Goal: Transaction & Acquisition: Purchase product/service

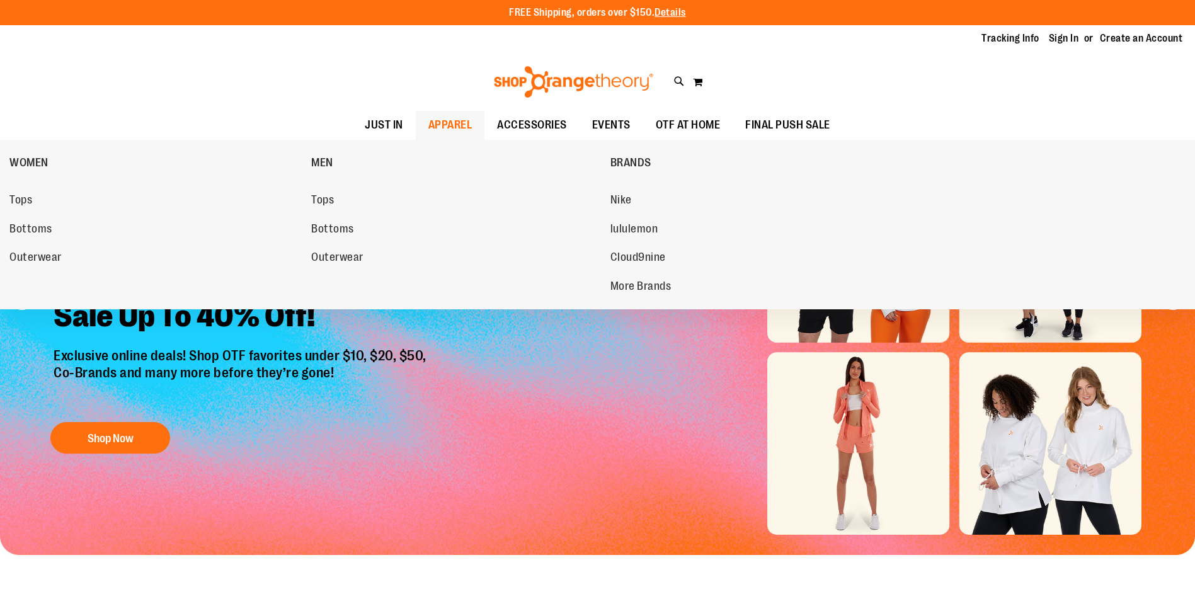
click at [428, 125] on span "APPAREL" at bounding box center [450, 125] width 44 height 28
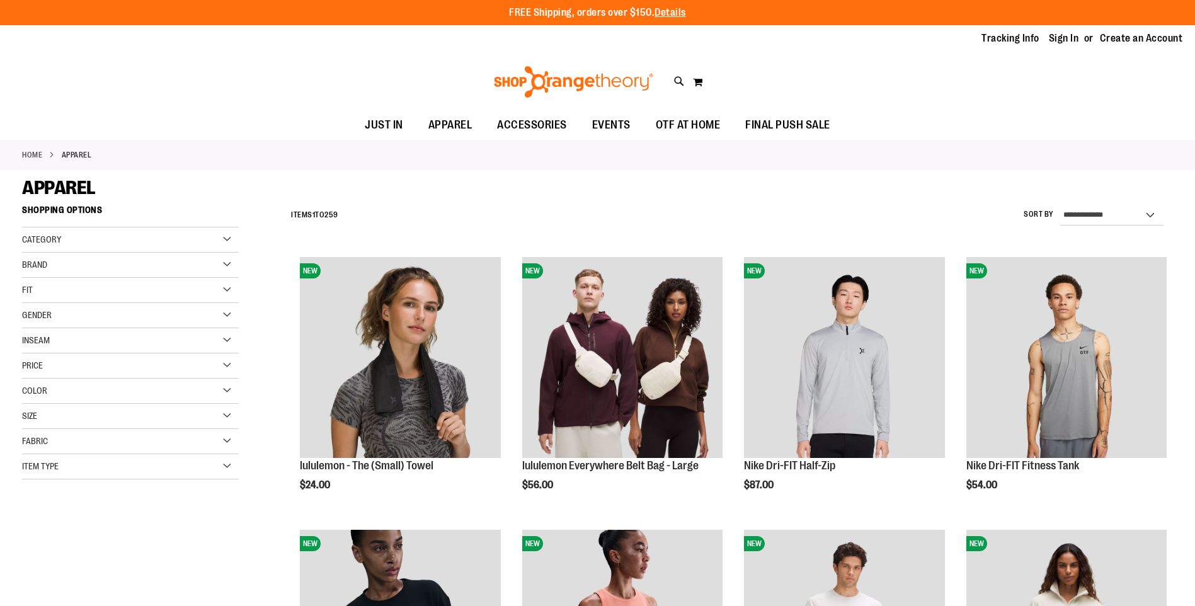
click at [94, 314] on div "Gender" at bounding box center [130, 315] width 217 height 25
click at [52, 338] on link "Men 18 items" at bounding box center [123, 341] width 208 height 13
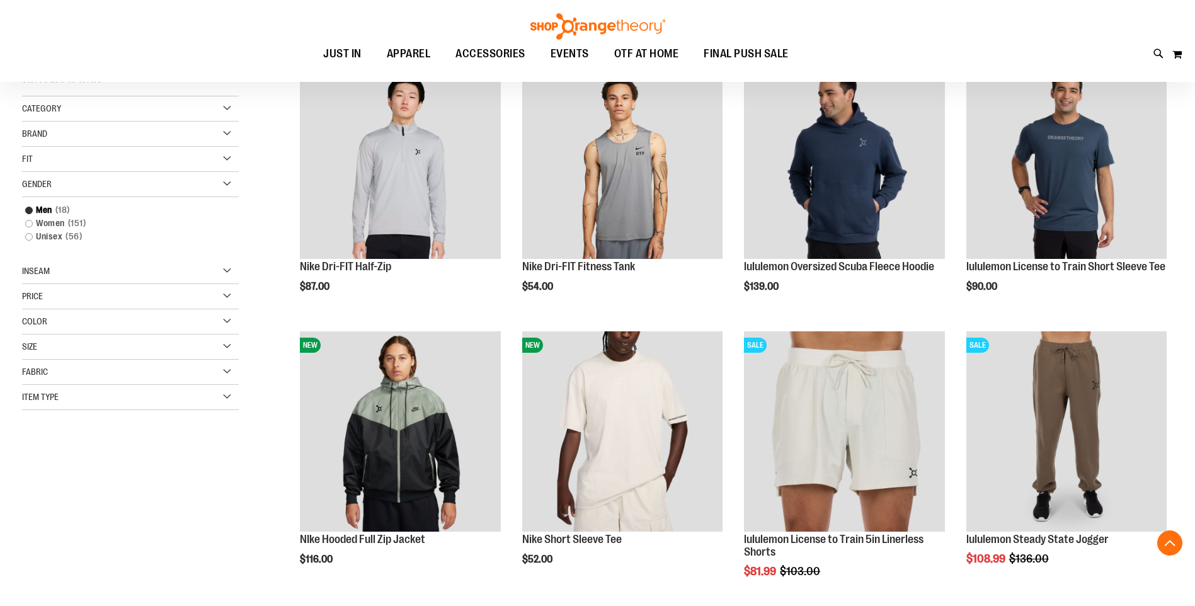
scroll to position [199, 0]
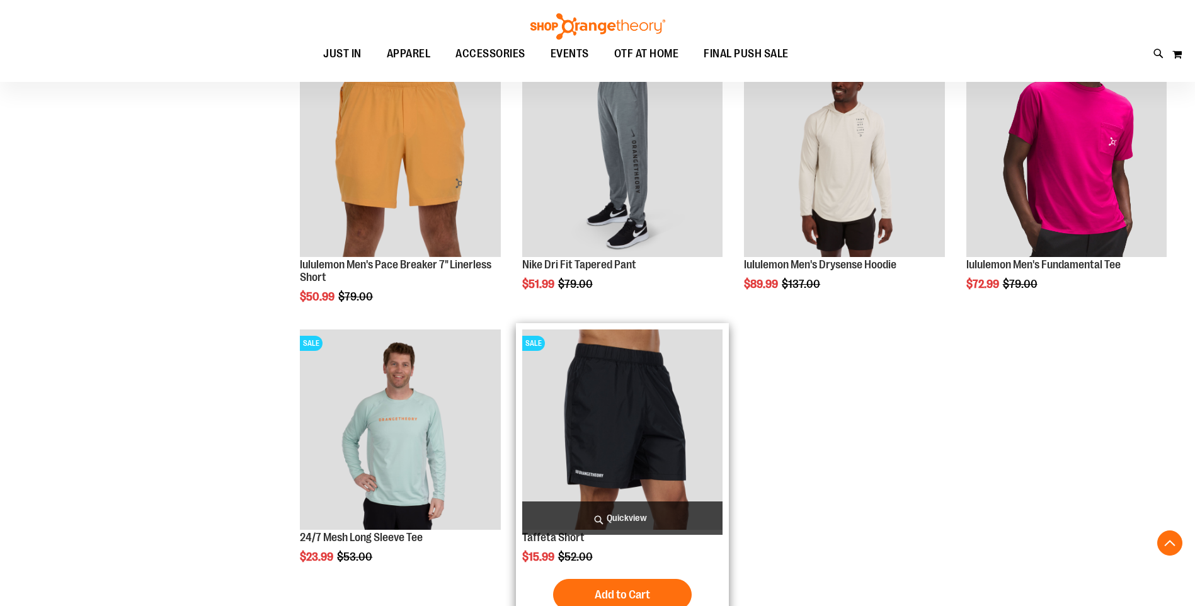
scroll to position [1018, 0]
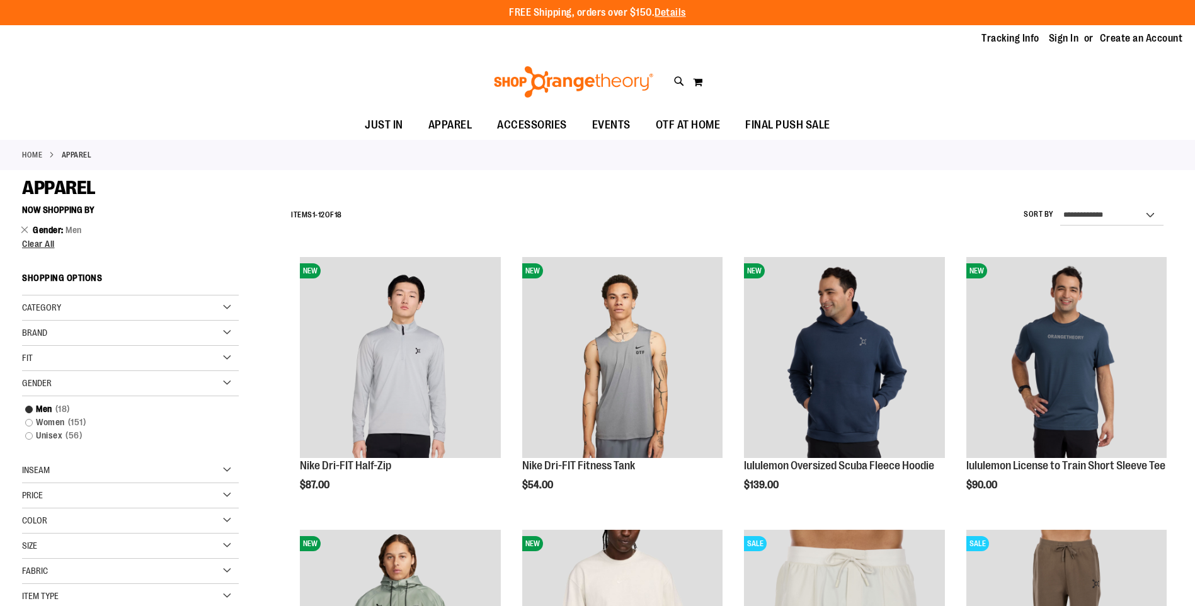
click at [49, 491] on div "Price" at bounding box center [130, 495] width 217 height 25
click at [33, 156] on link "Home" at bounding box center [32, 154] width 20 height 11
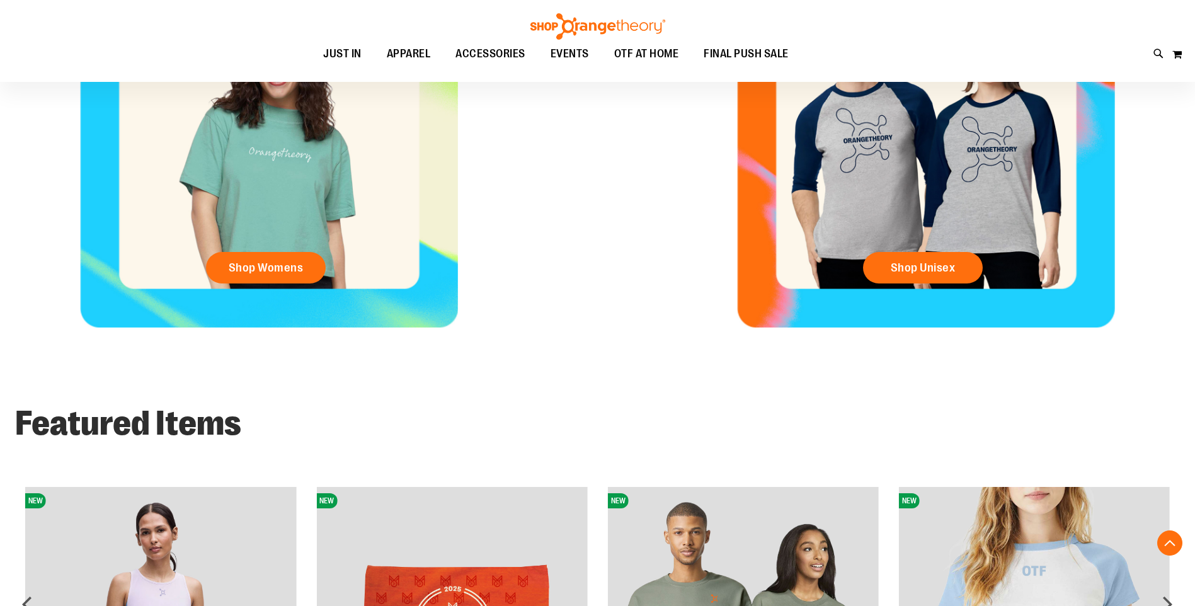
scroll to position [406, 0]
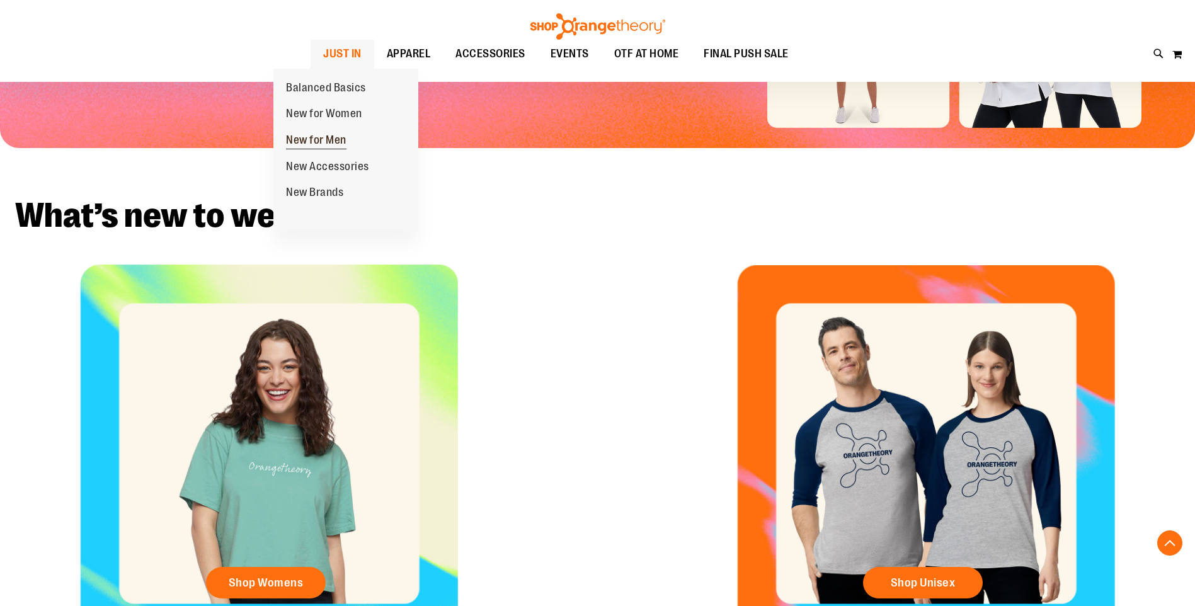
click at [309, 139] on span "New for Men" at bounding box center [316, 142] width 60 height 16
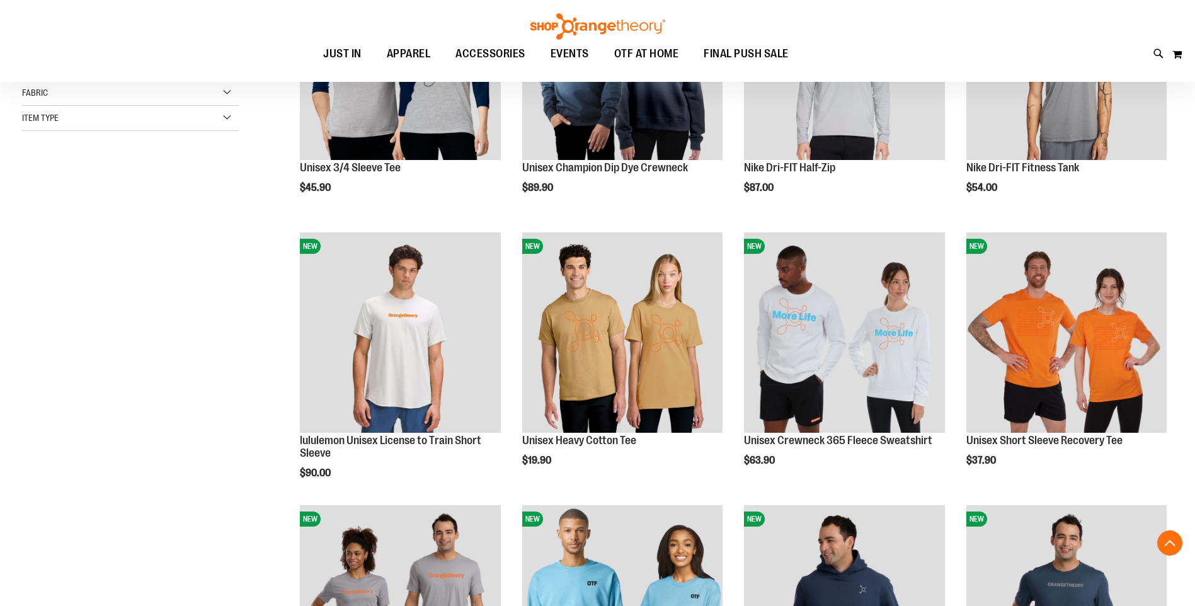
scroll to position [314, 0]
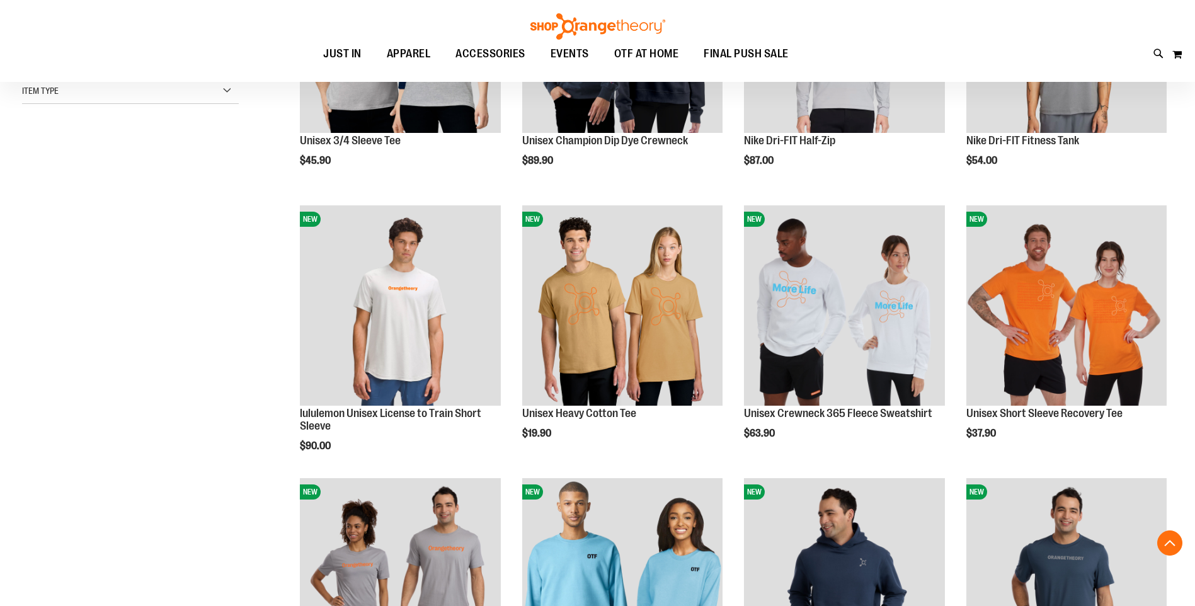
scroll to position [62, 0]
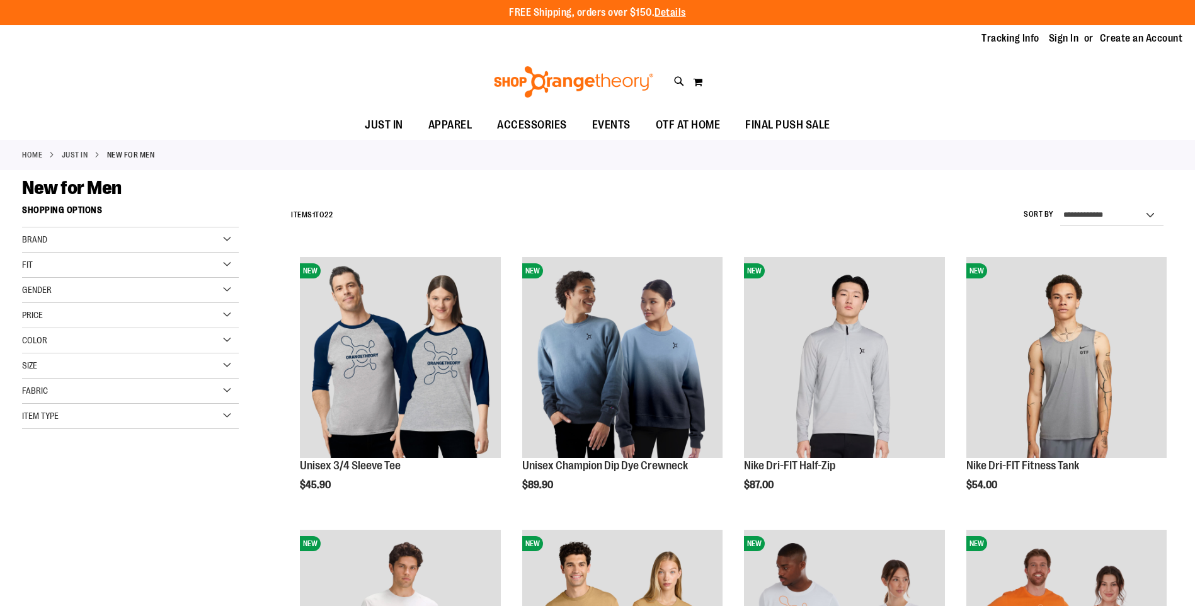
click at [33, 294] on span "Gender" at bounding box center [37, 290] width 30 height 10
click at [54, 264] on div "Fit" at bounding box center [130, 265] width 217 height 25
click at [69, 241] on div "Brand" at bounding box center [130, 239] width 217 height 25
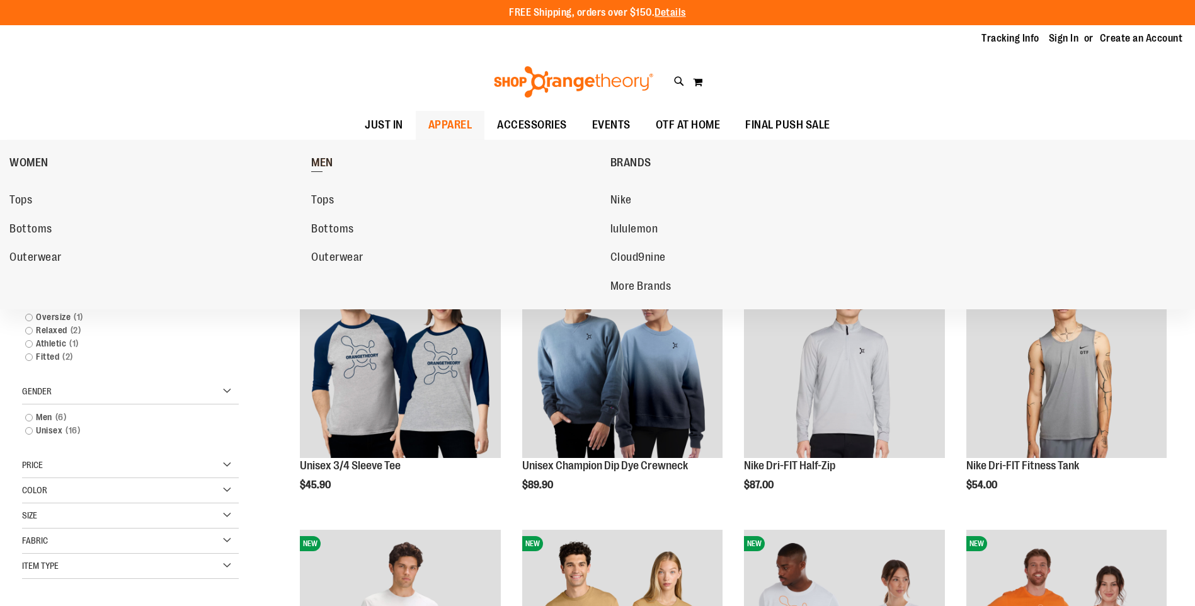
click at [330, 157] on span "MEN" at bounding box center [322, 164] width 22 height 16
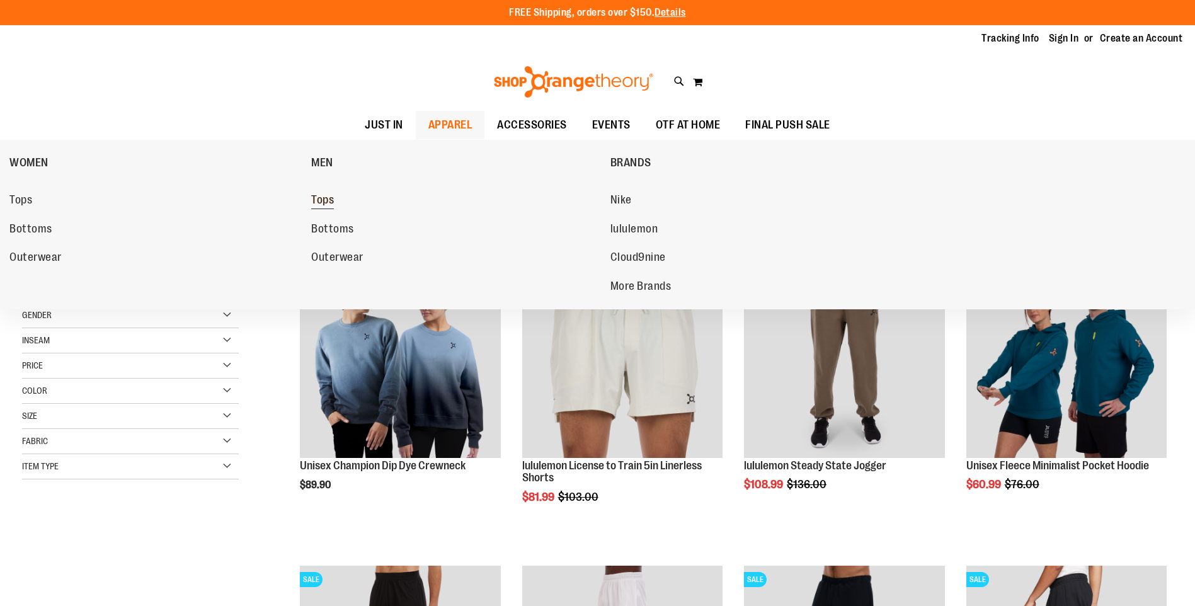
click at [338, 196] on link "Tops" at bounding box center [454, 200] width 286 height 23
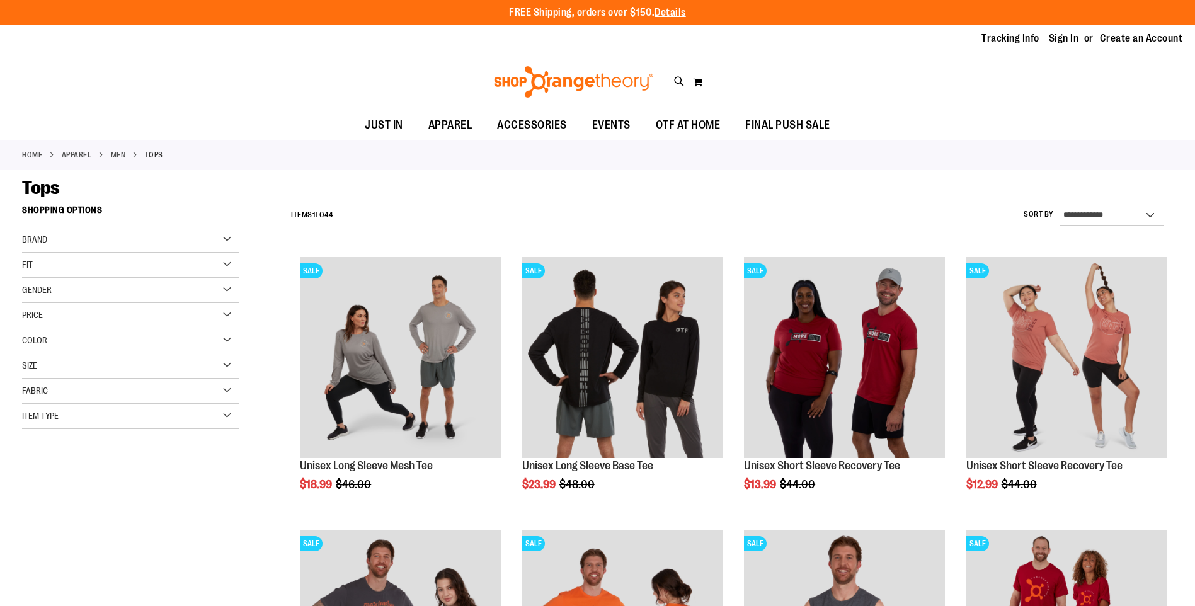
click at [54, 317] on div "Price" at bounding box center [130, 315] width 217 height 25
click at [1103, 213] on select "**********" at bounding box center [1111, 215] width 103 height 20
select select "*********"
click at [1060, 205] on select "**********" at bounding box center [1111, 215] width 103 height 20
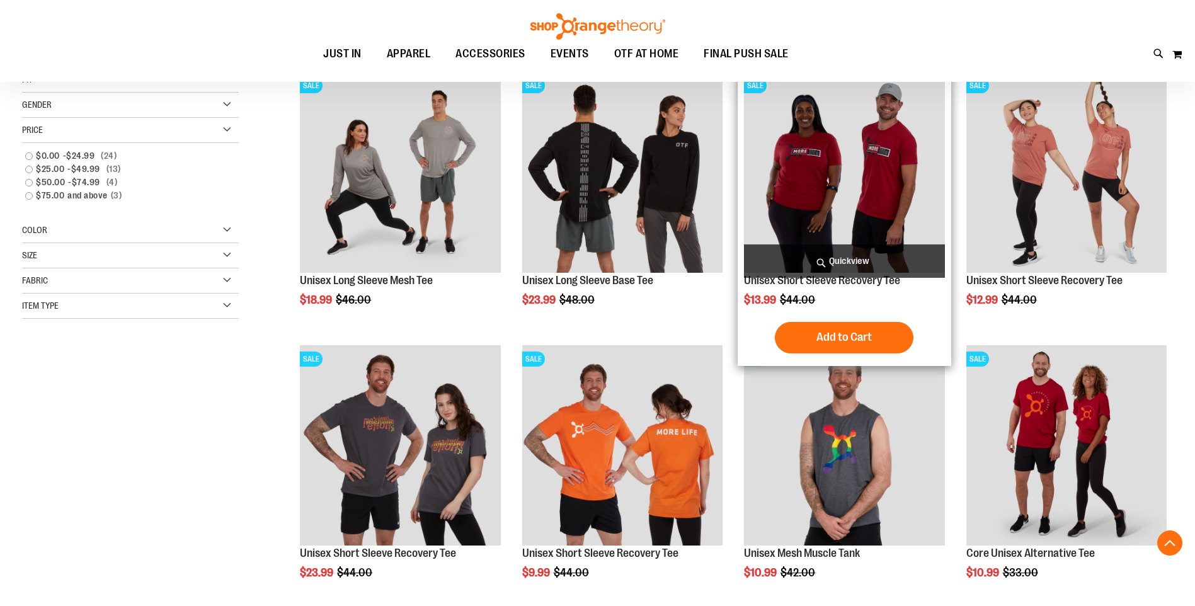
scroll to position [199, 0]
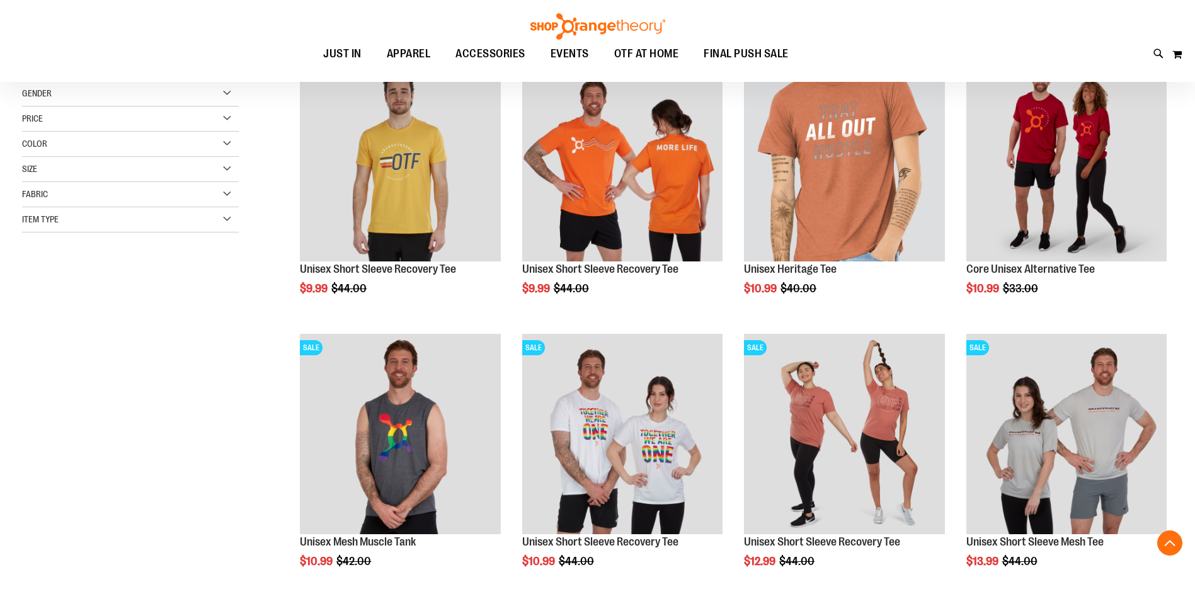
scroll to position [199, 0]
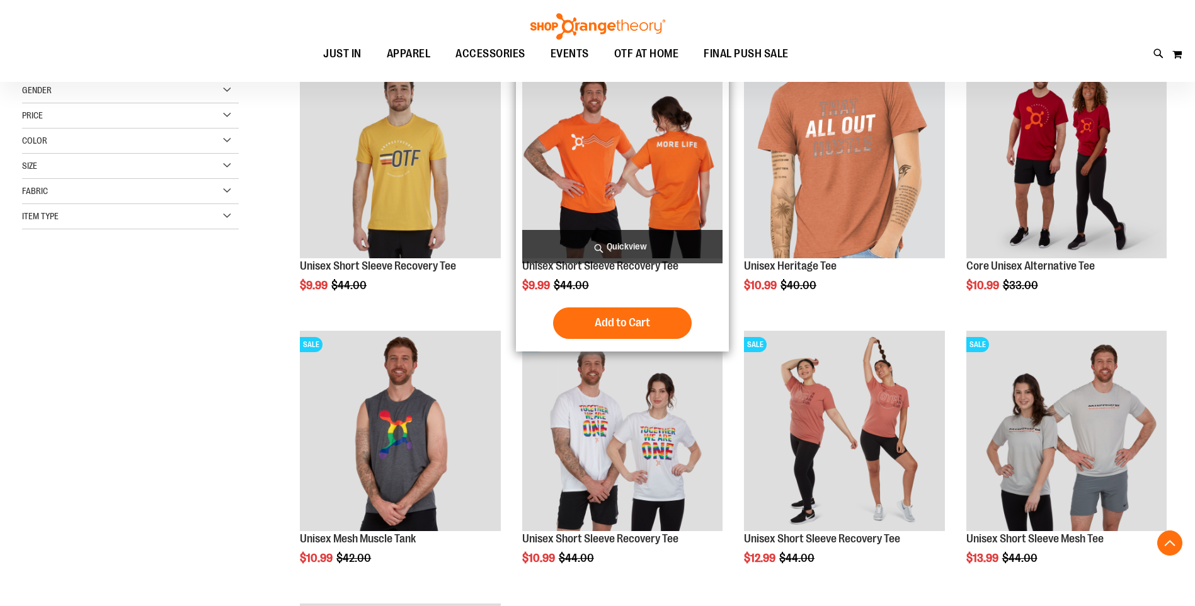
click at [626, 168] on img "product" at bounding box center [622, 157] width 200 height 200
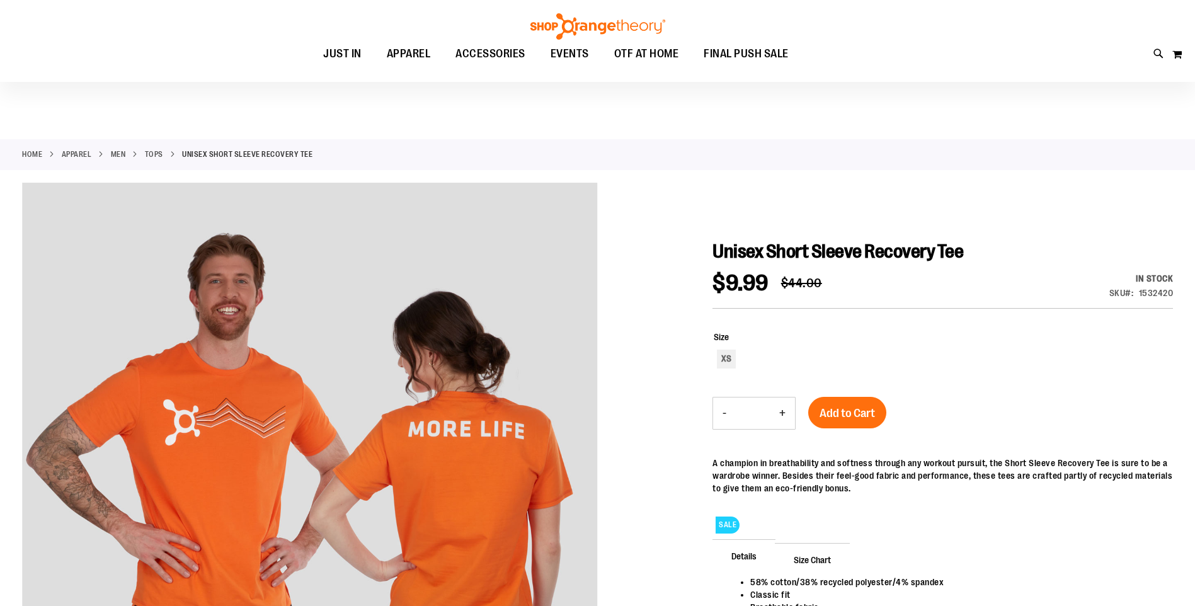
scroll to position [188, 0]
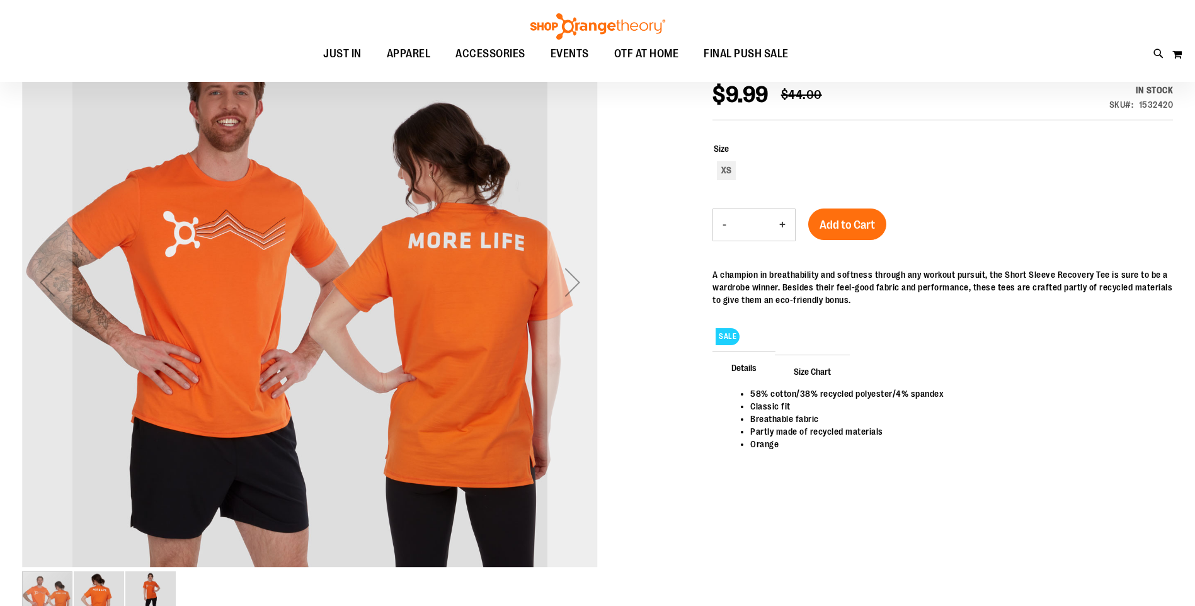
click at [588, 292] on div "Next" at bounding box center [573, 282] width 50 height 50
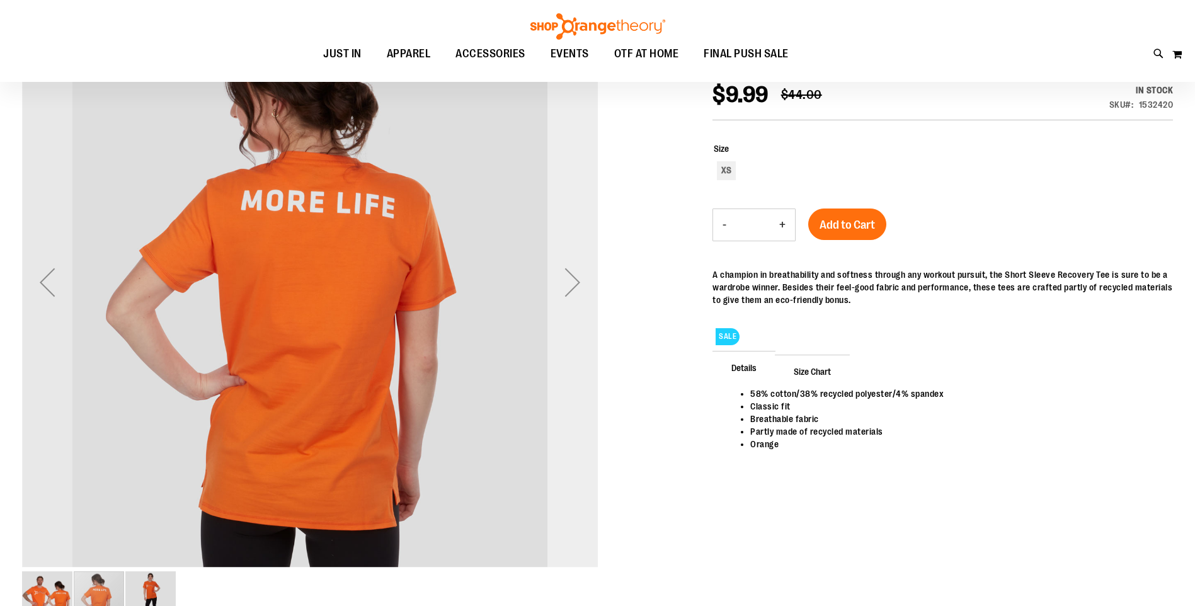
click at [577, 290] on div "Next" at bounding box center [573, 282] width 50 height 50
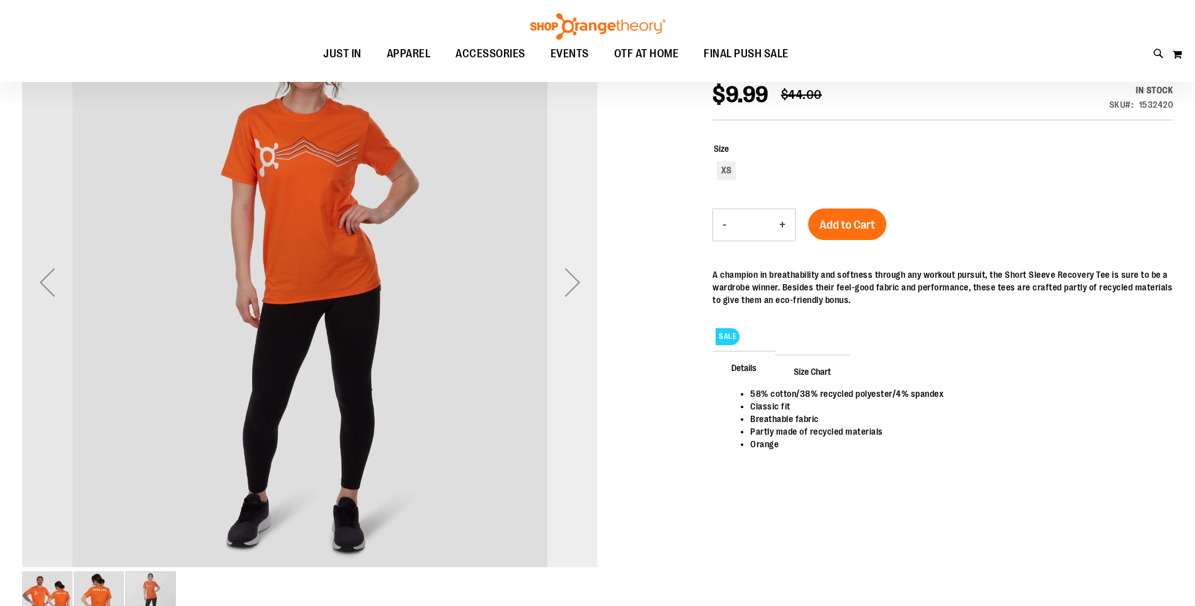
click at [577, 290] on div "Next" at bounding box center [573, 282] width 50 height 50
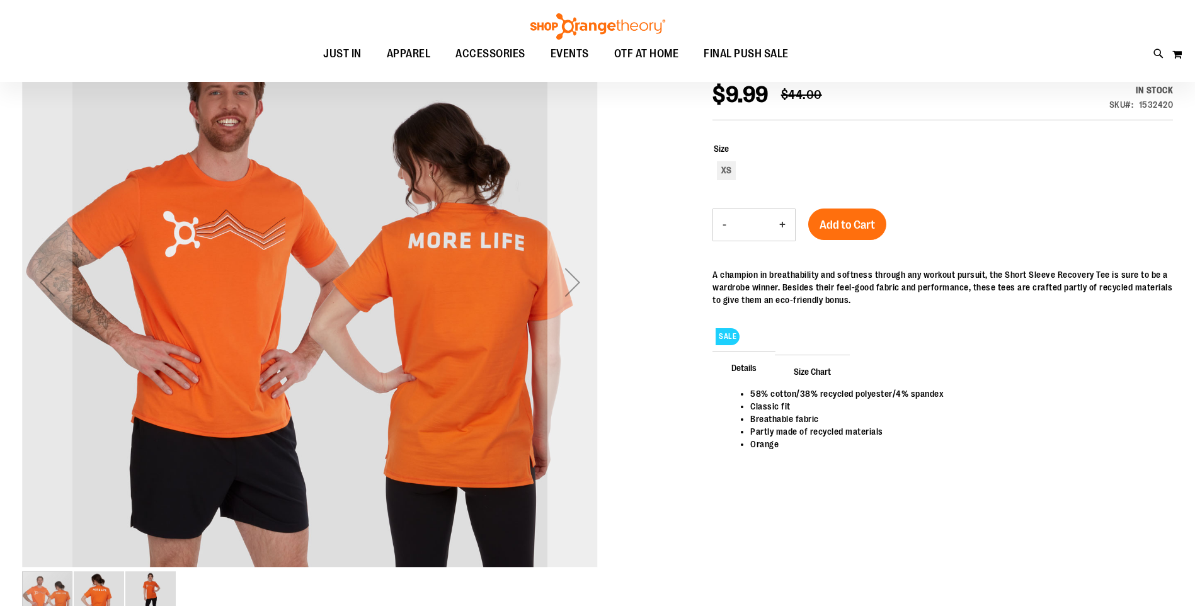
click at [577, 290] on div "Next" at bounding box center [573, 282] width 50 height 50
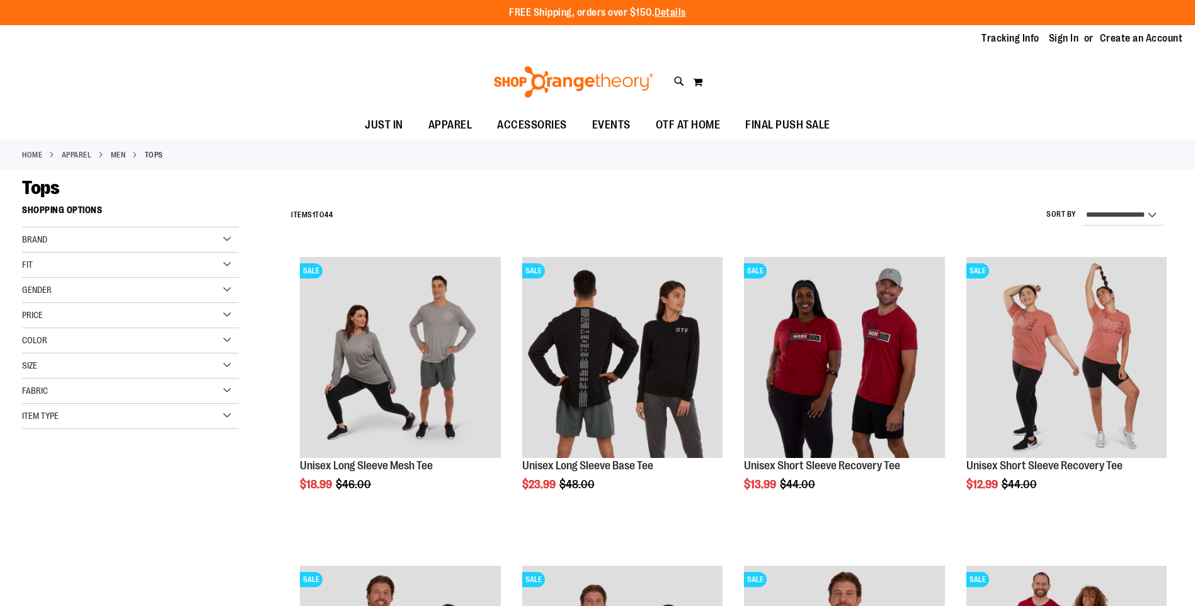
select select "*********"
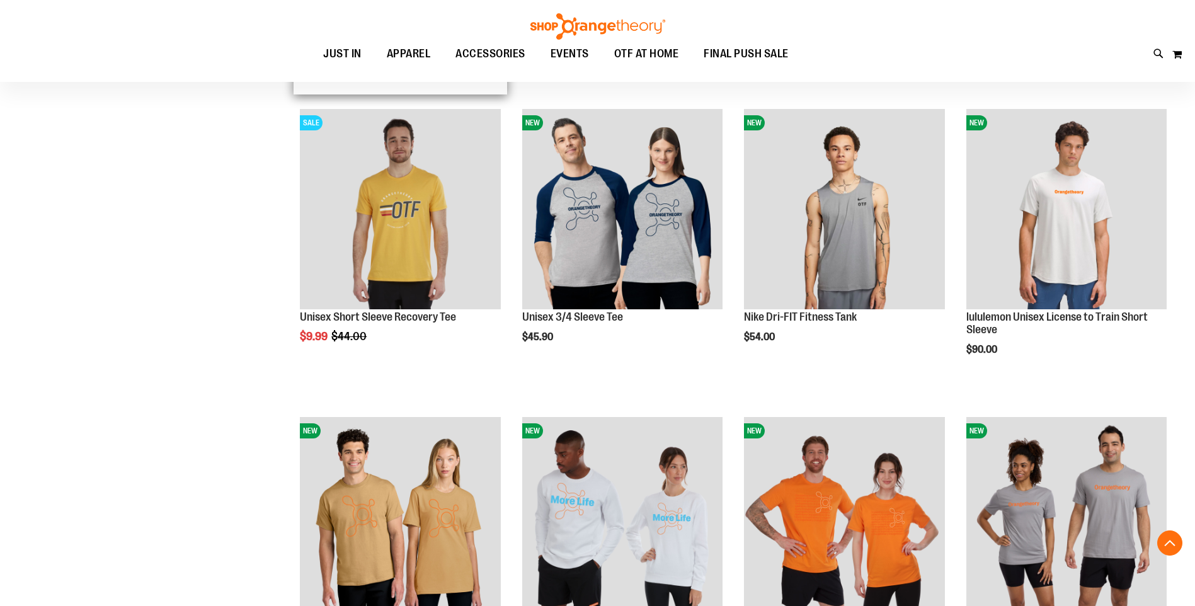
scroll to position [766, 0]
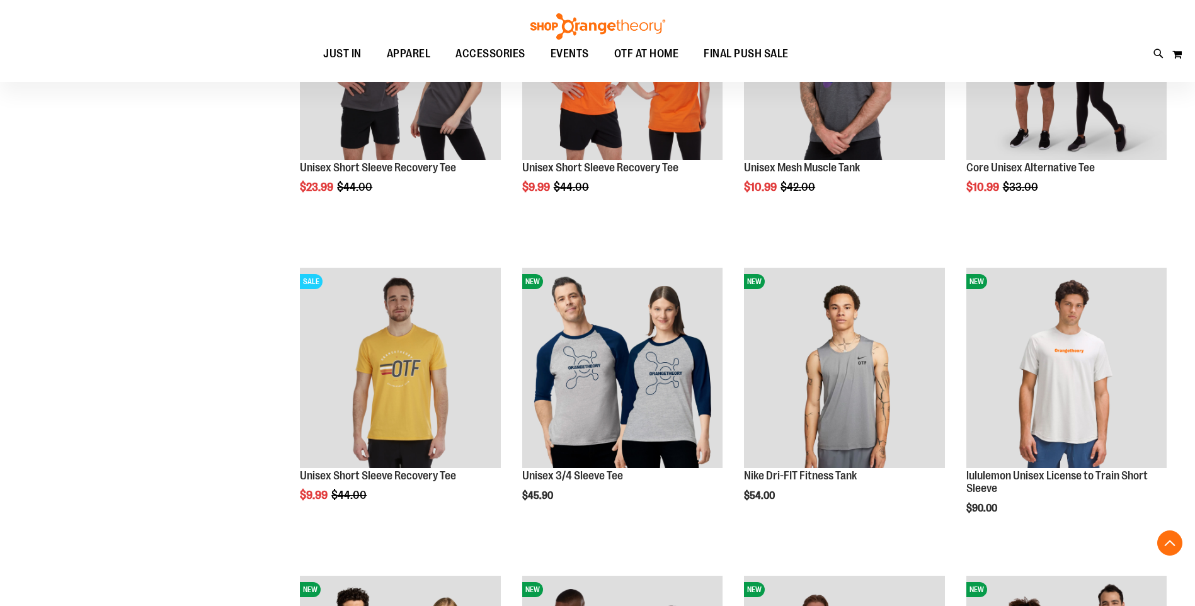
scroll to position [640, 0]
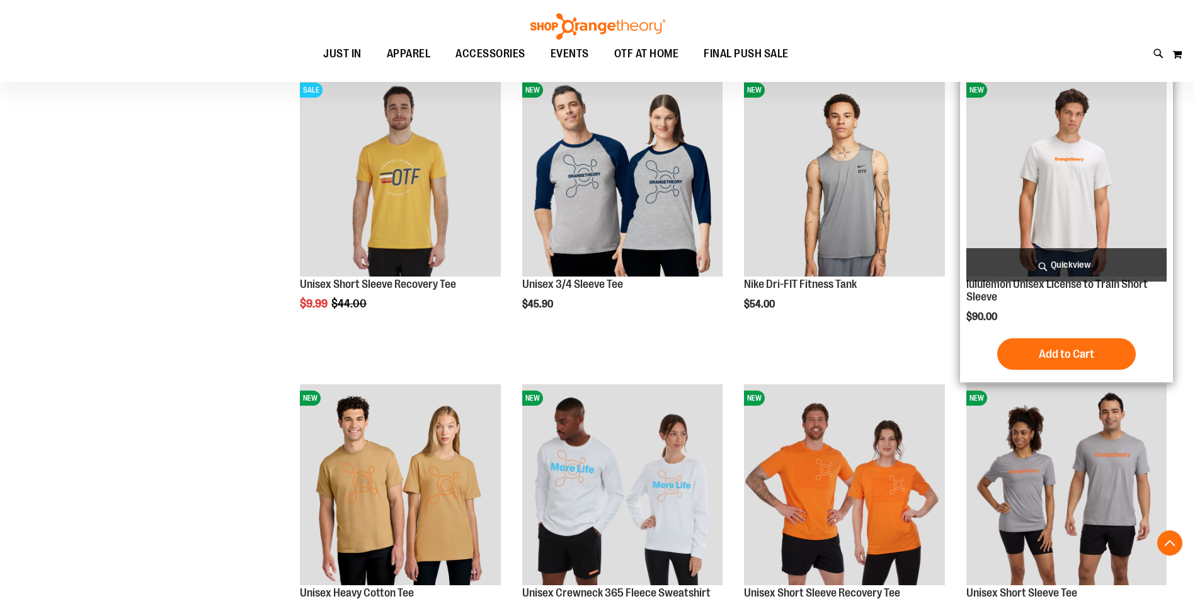
scroll to position [692, 0]
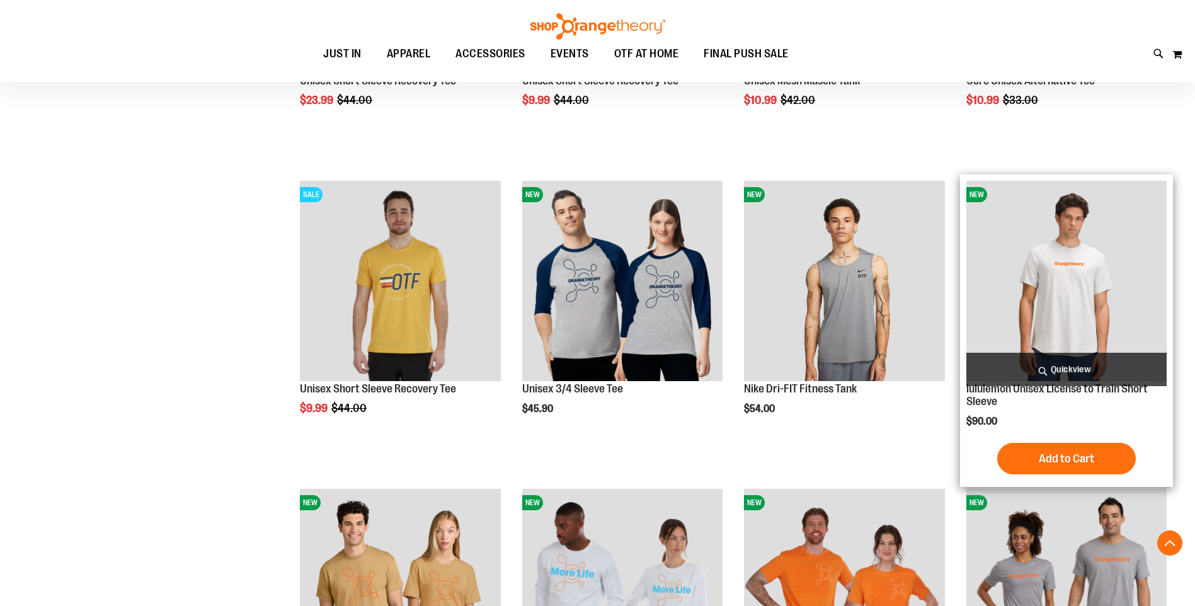
click at [1072, 224] on img "product" at bounding box center [1067, 281] width 200 height 200
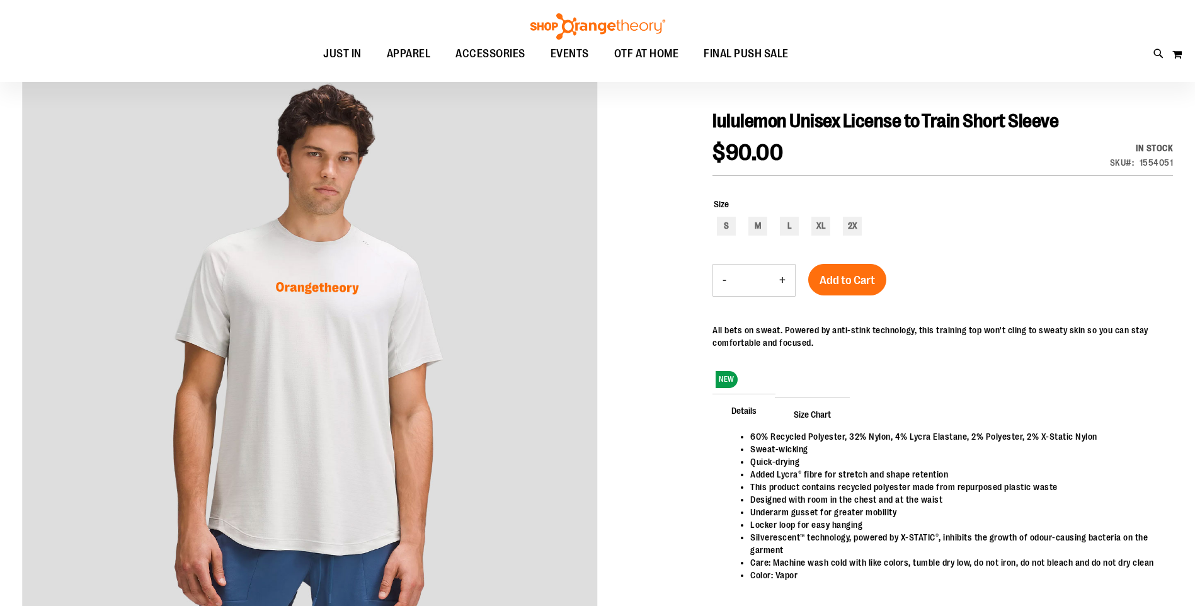
scroll to position [125, 0]
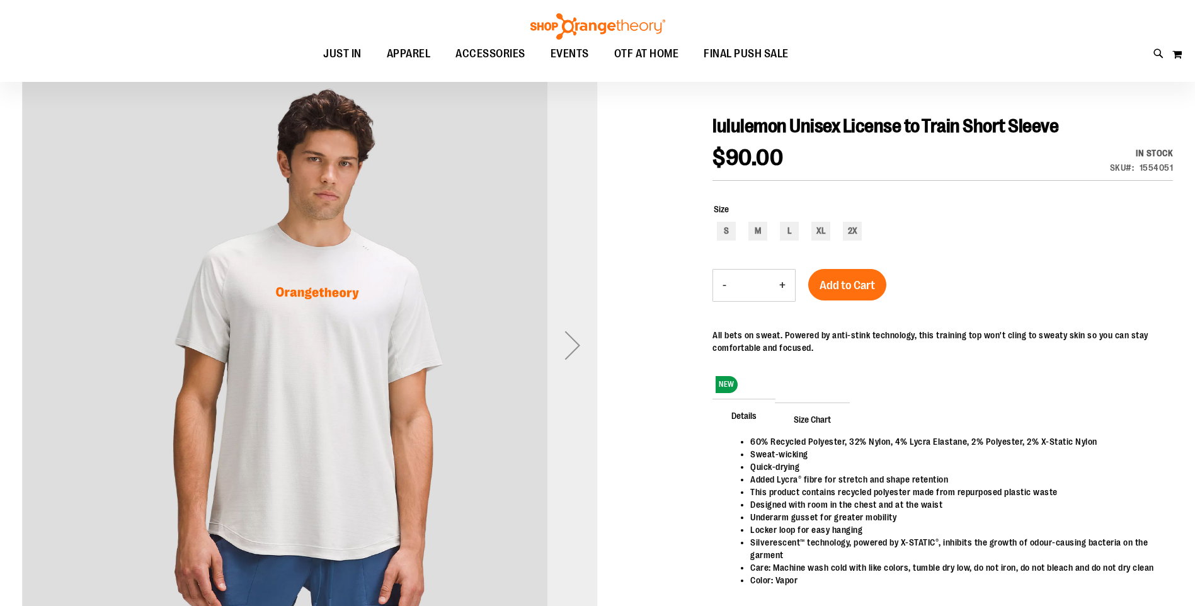
click at [574, 351] on div "Next" at bounding box center [573, 345] width 50 height 50
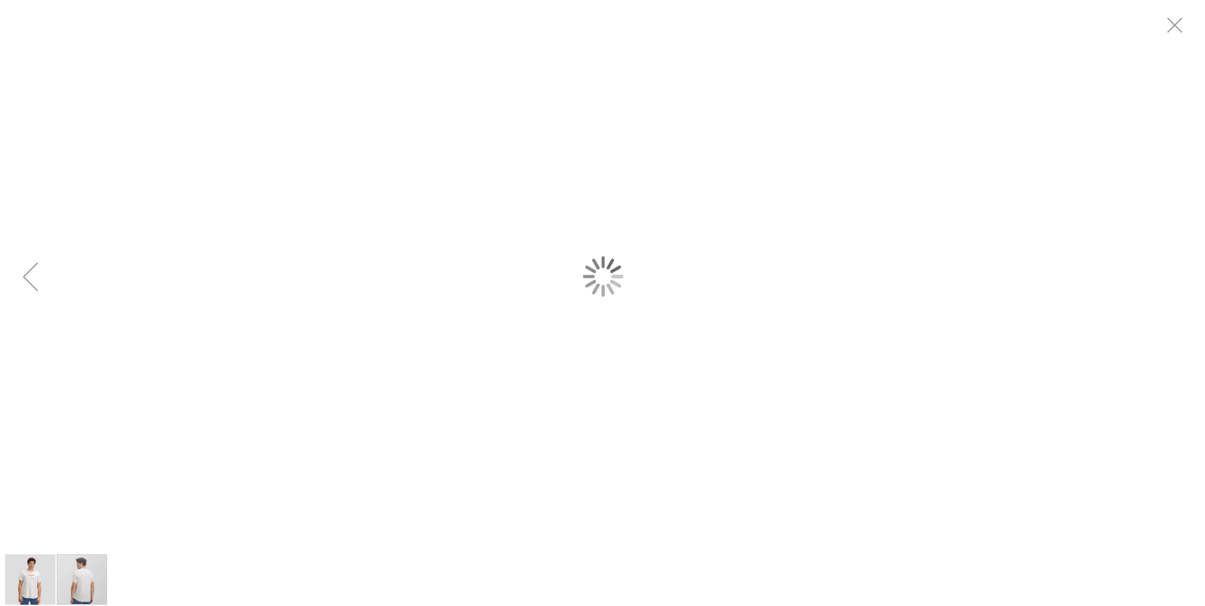
scroll to position [0, 0]
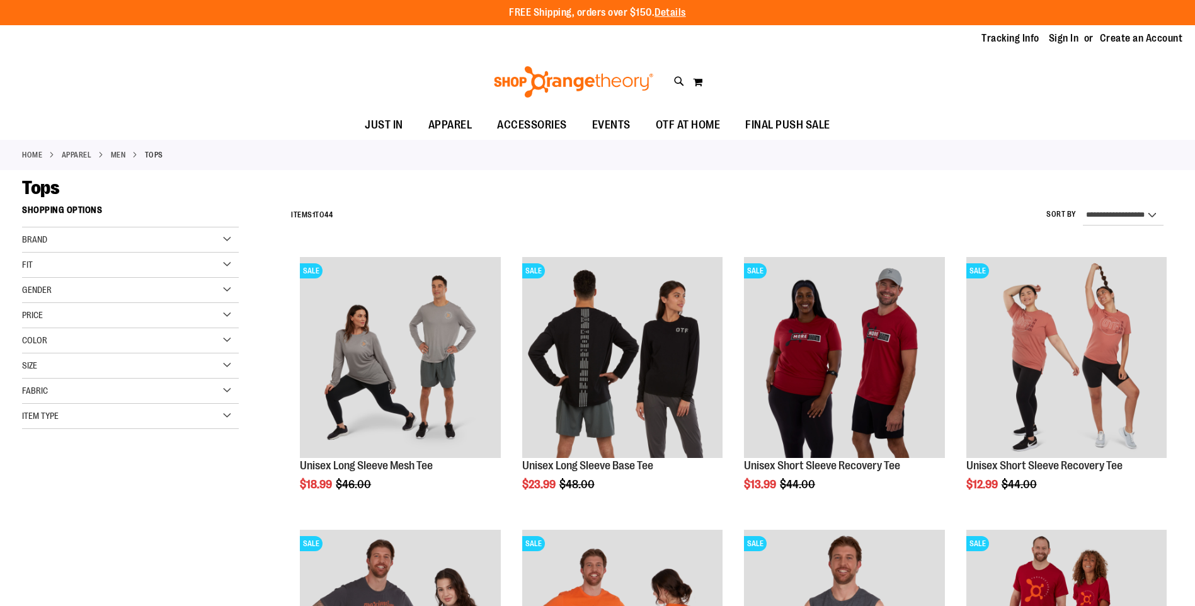
select select "*********"
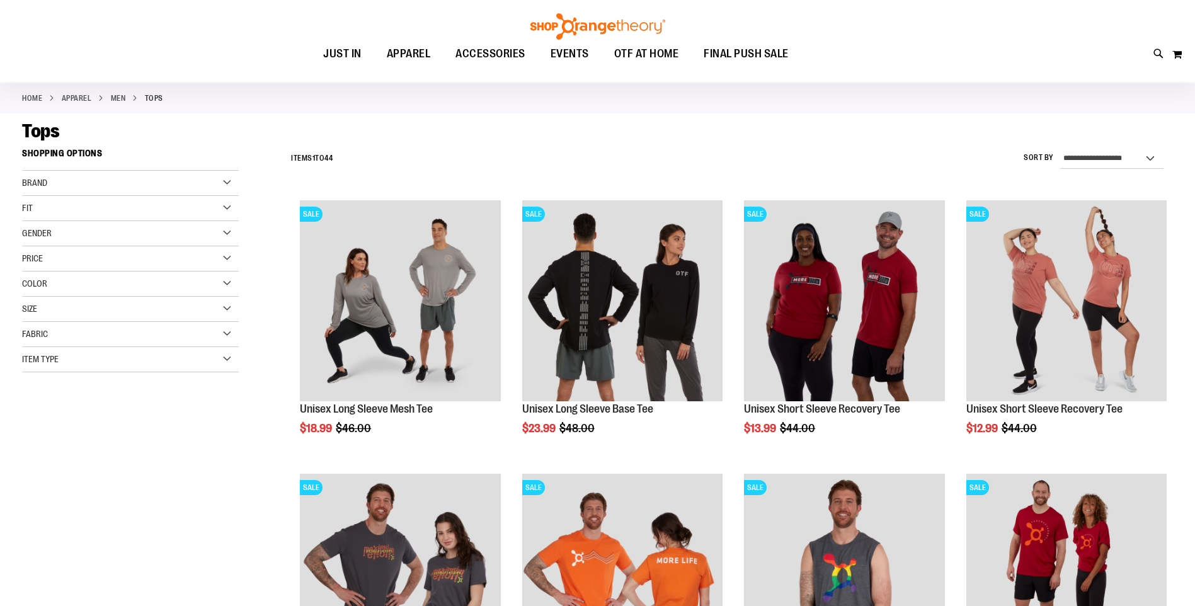
scroll to position [55, 0]
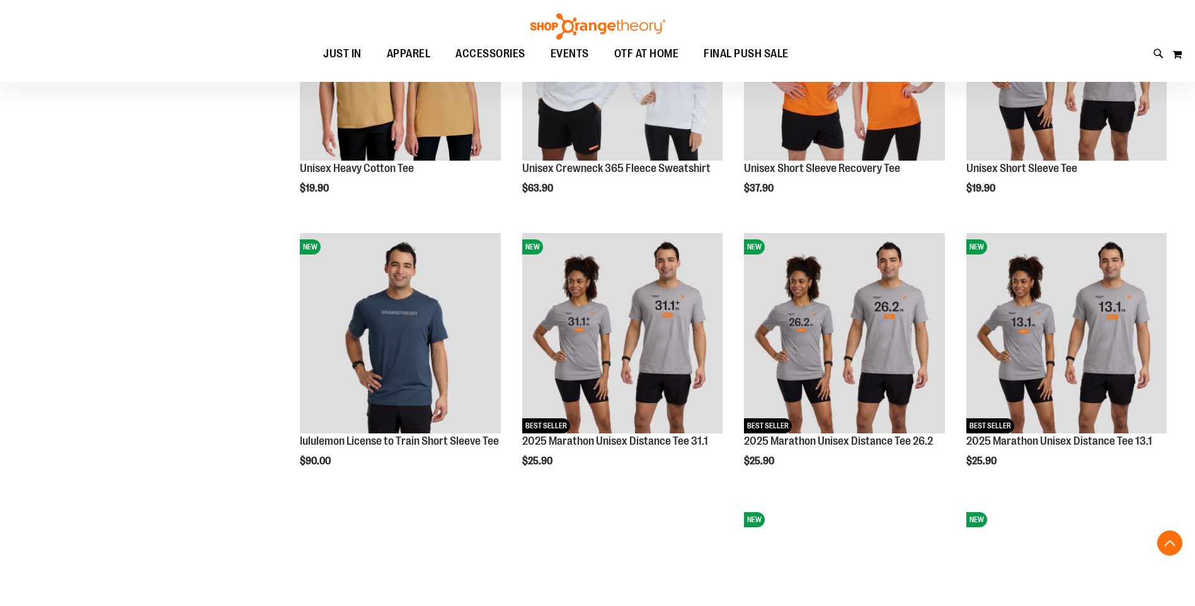
scroll to position [1127, 0]
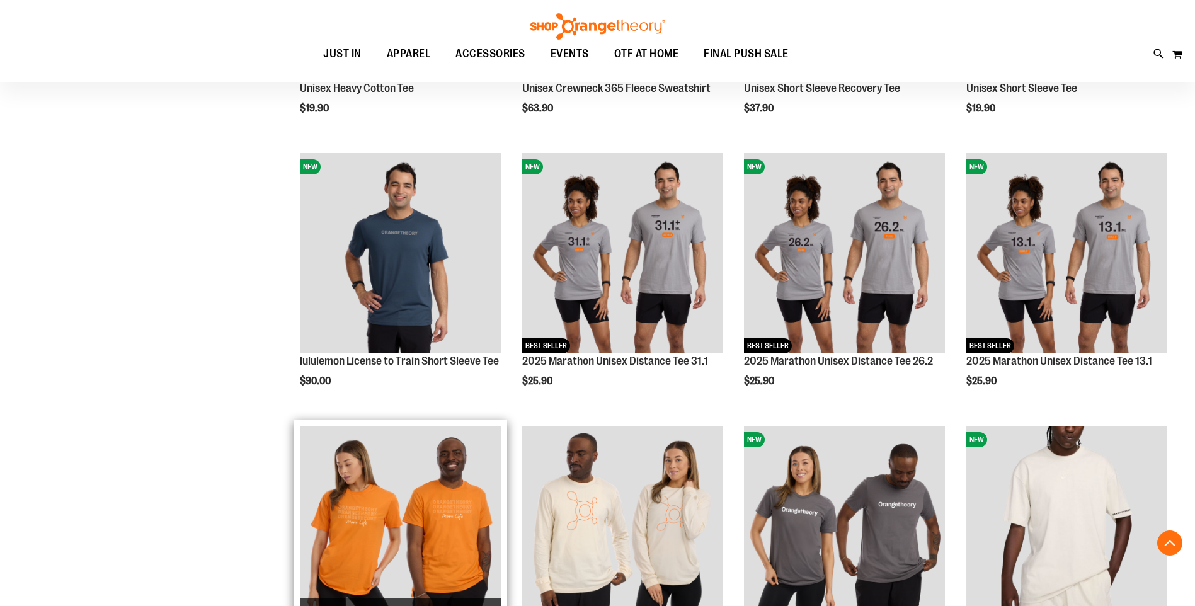
scroll to position [1379, 0]
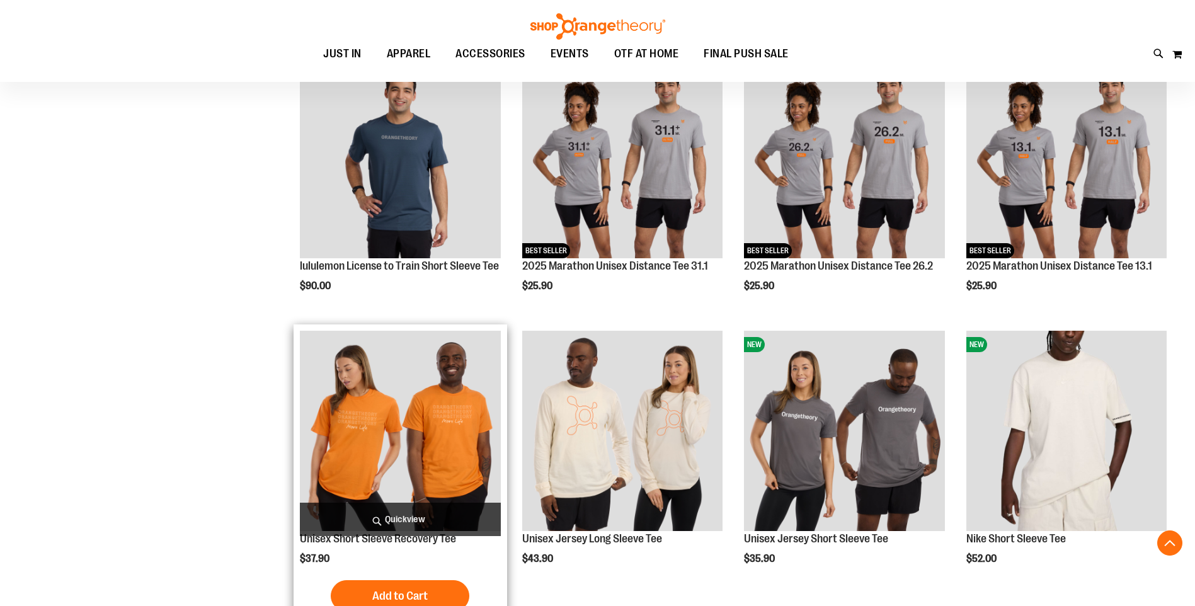
scroll to position [1316, 0]
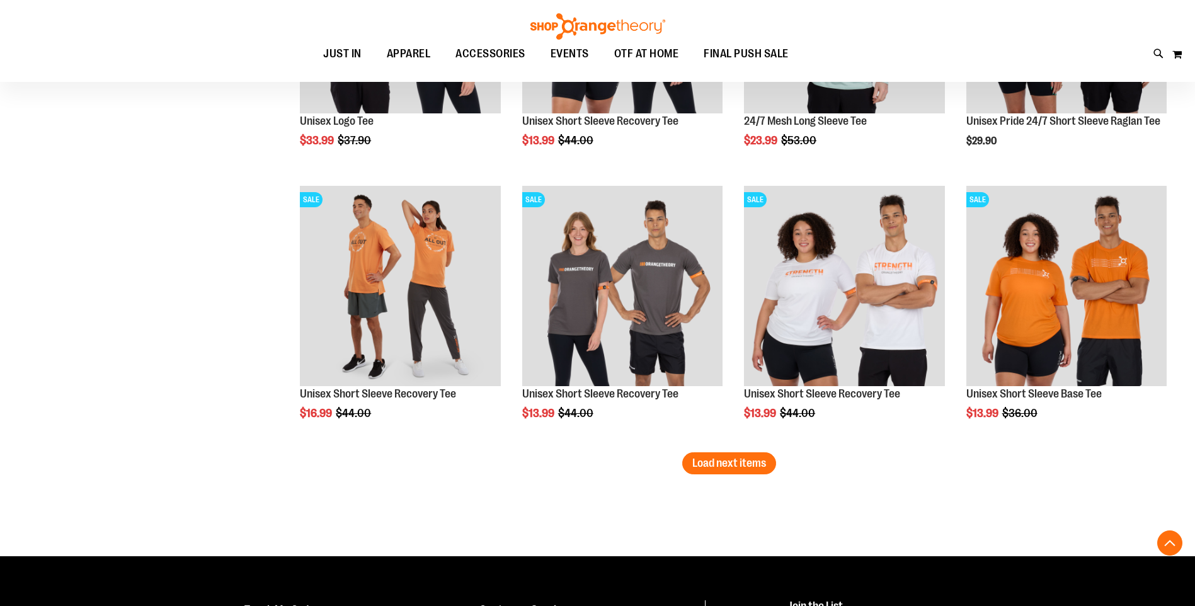
scroll to position [2261, 0]
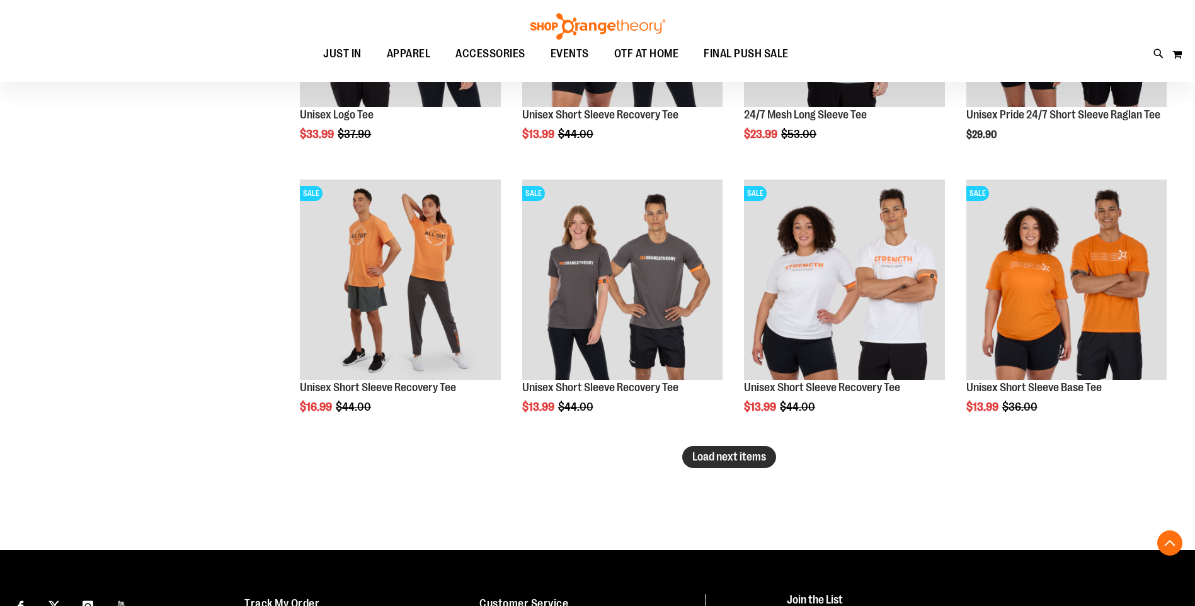
click at [754, 466] on button "Load next items" at bounding box center [729, 457] width 94 height 22
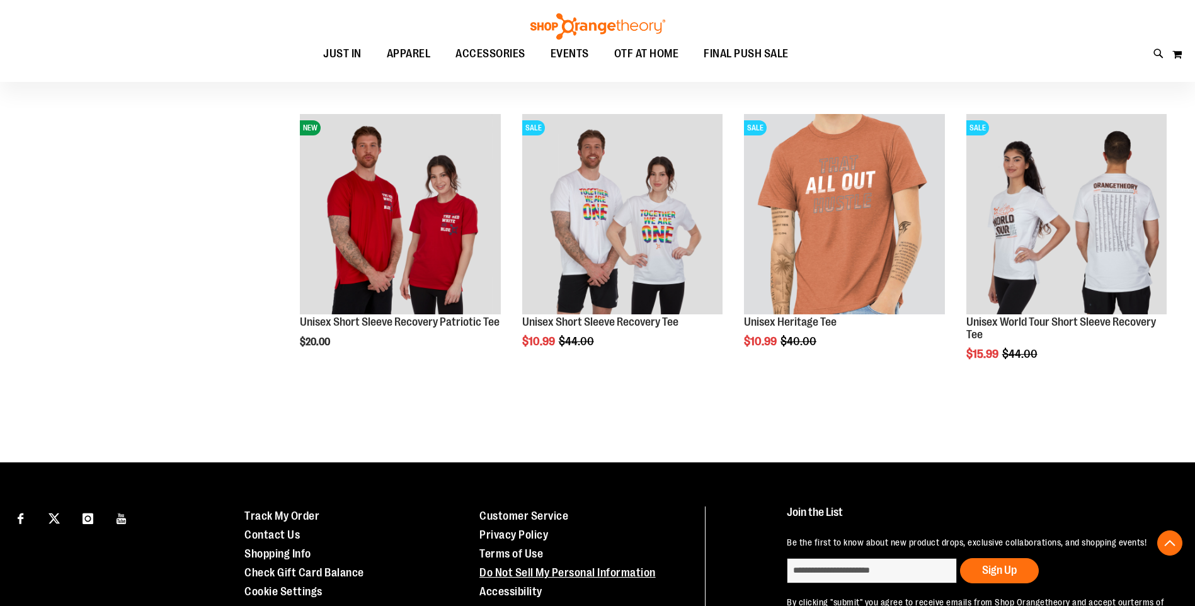
scroll to position [2712, 0]
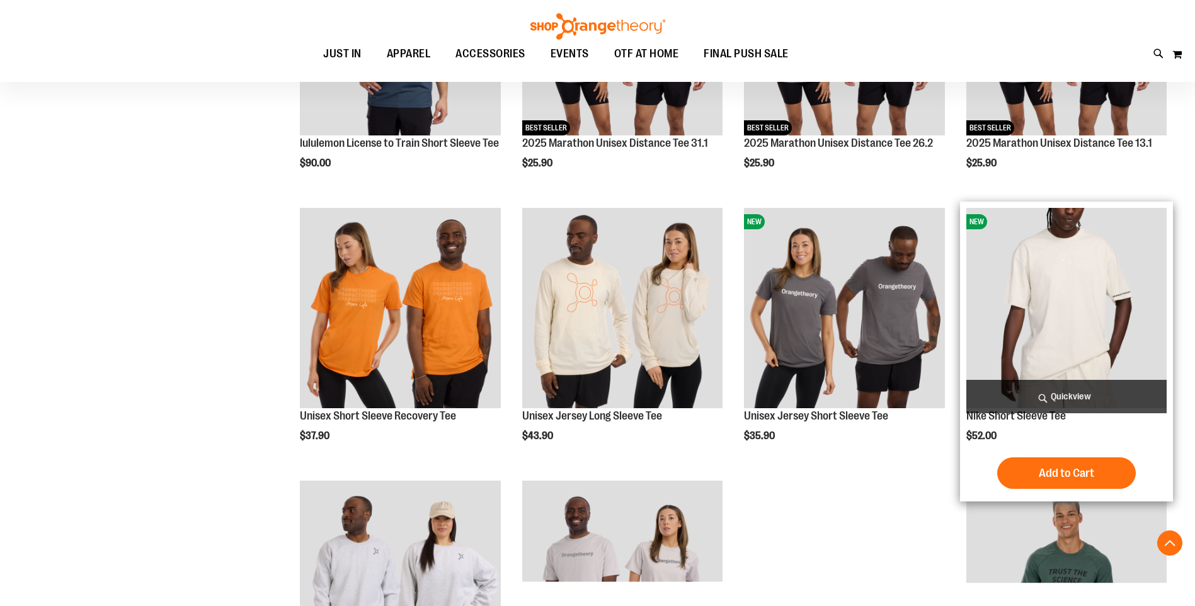
scroll to position [1389, 0]
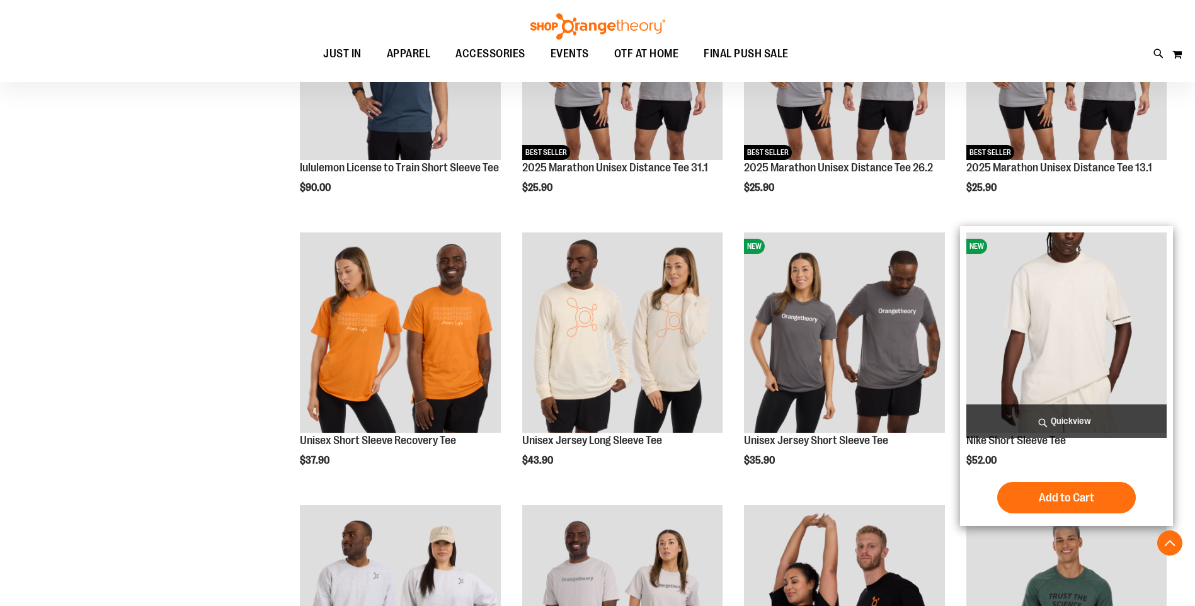
click at [1083, 271] on img "product" at bounding box center [1067, 333] width 200 height 200
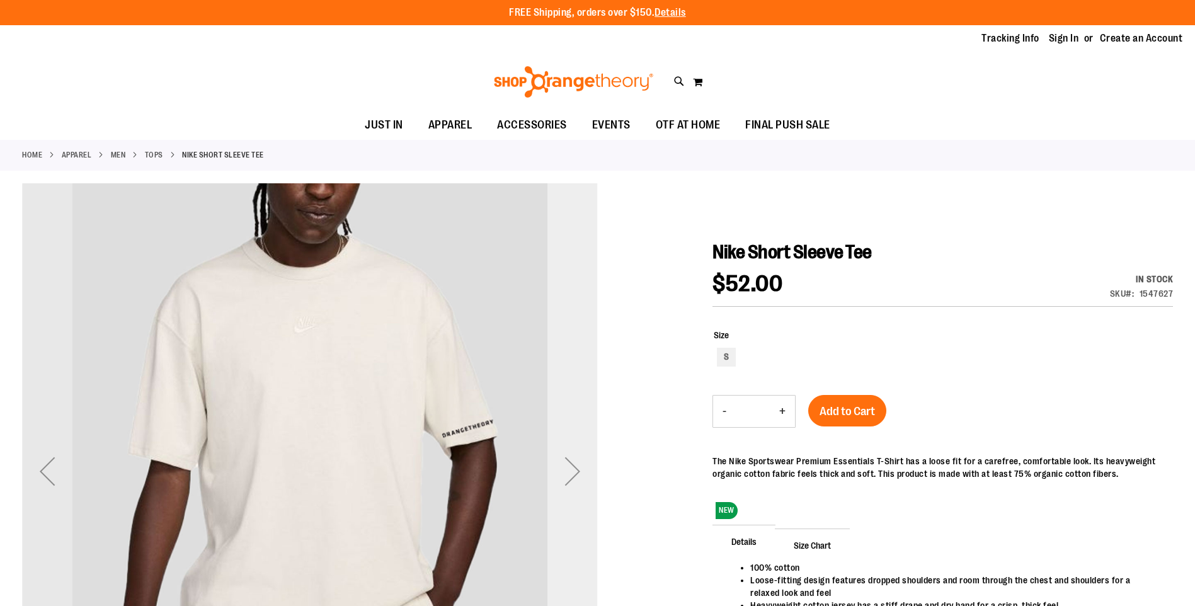
click at [576, 469] on div "Next" at bounding box center [573, 471] width 50 height 50
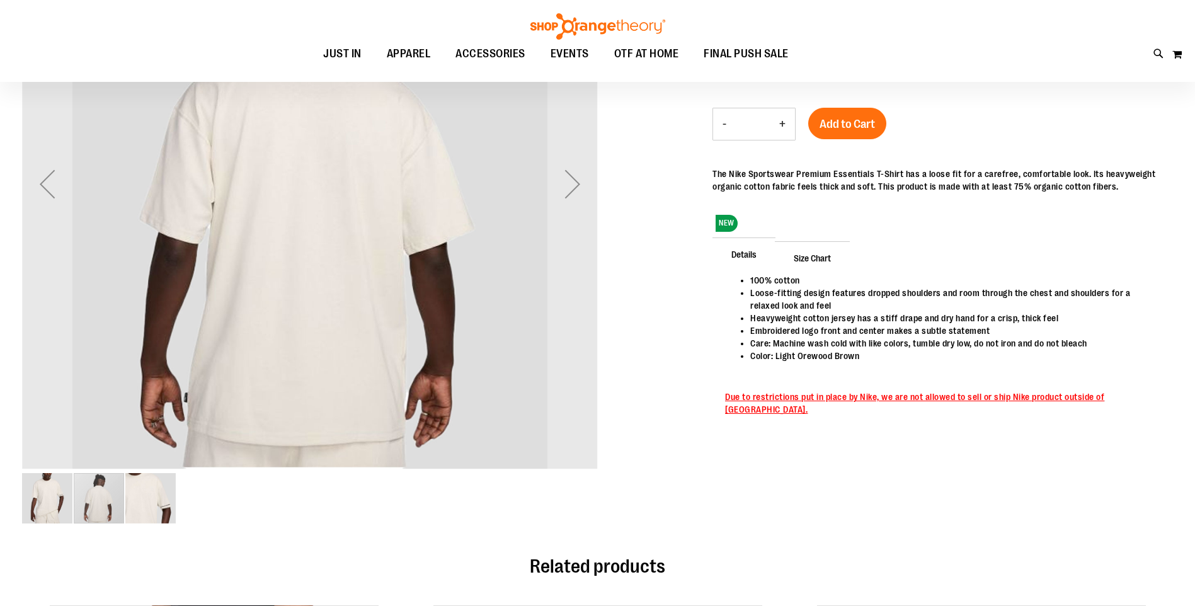
scroll to position [125, 0]
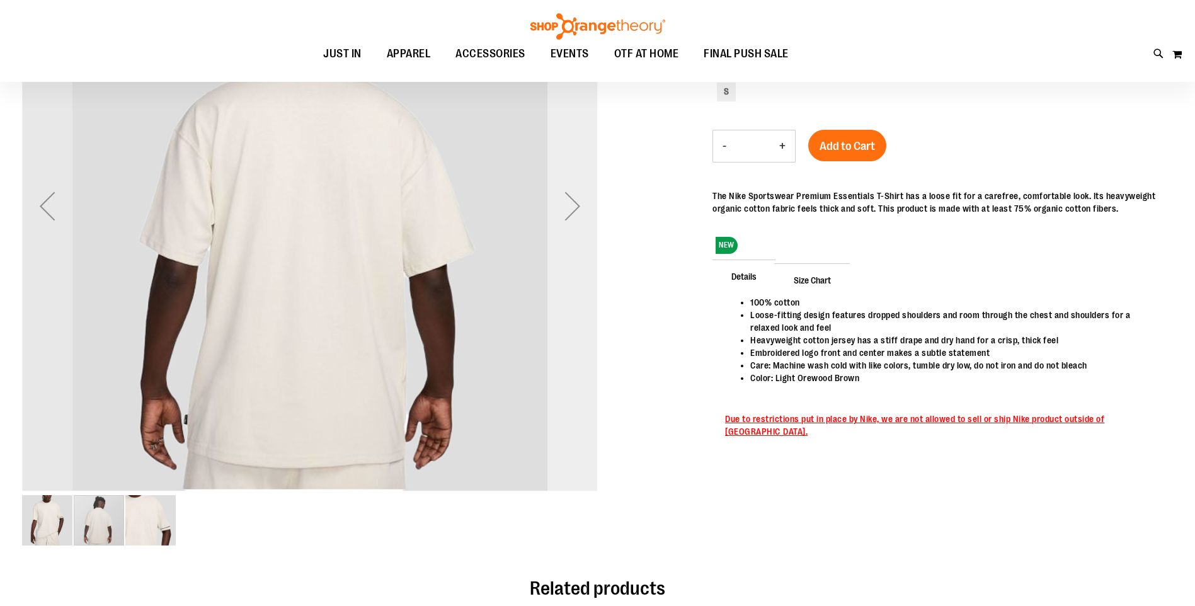
click at [583, 214] on div "Next" at bounding box center [573, 206] width 50 height 50
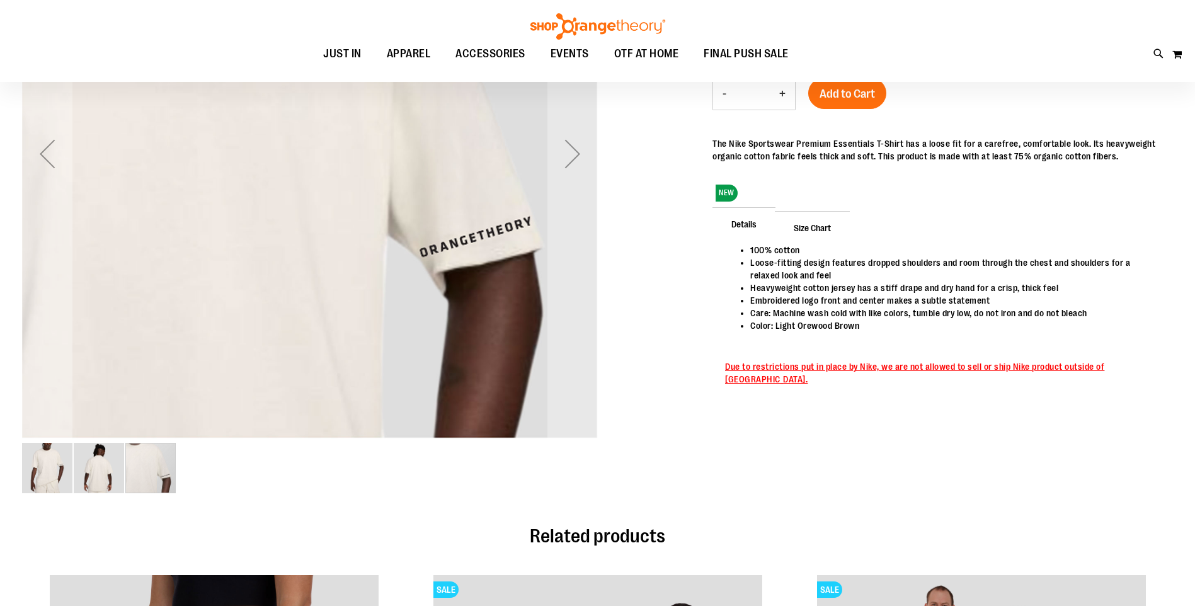
scroll to position [188, 0]
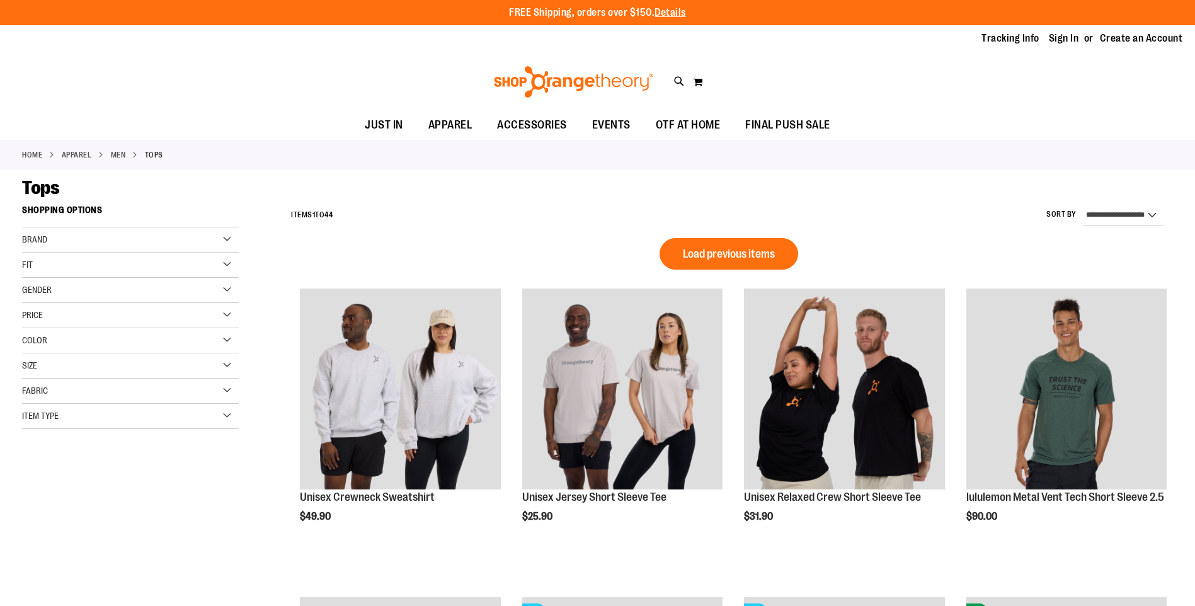
select select "*********"
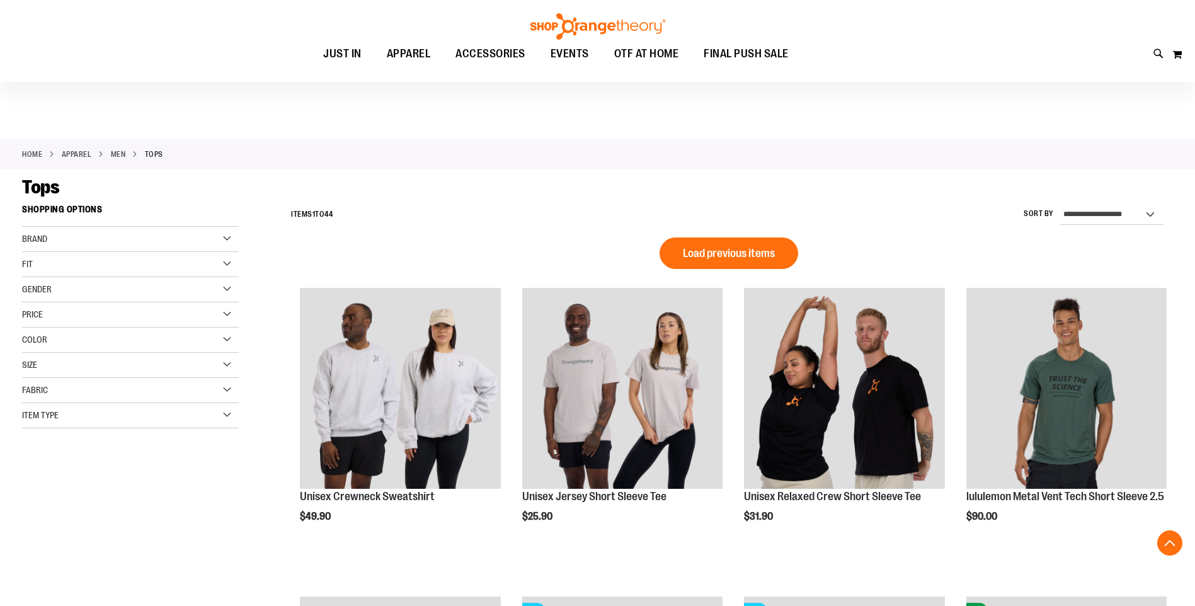
scroll to position [918, 0]
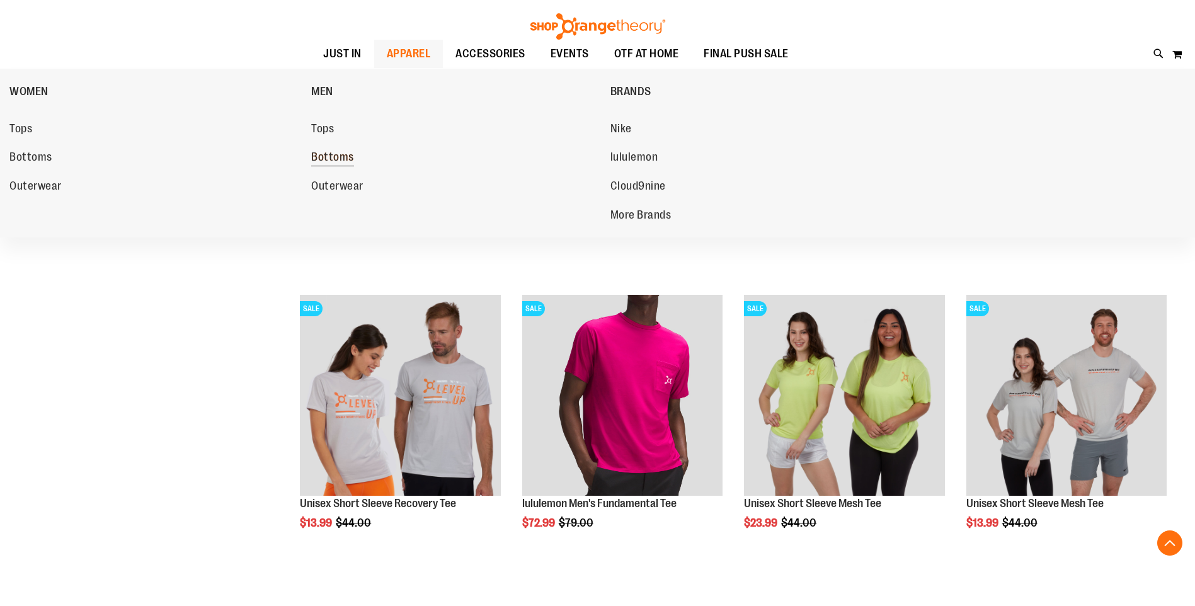
click at [331, 159] on span "Bottoms" at bounding box center [332, 159] width 43 height 16
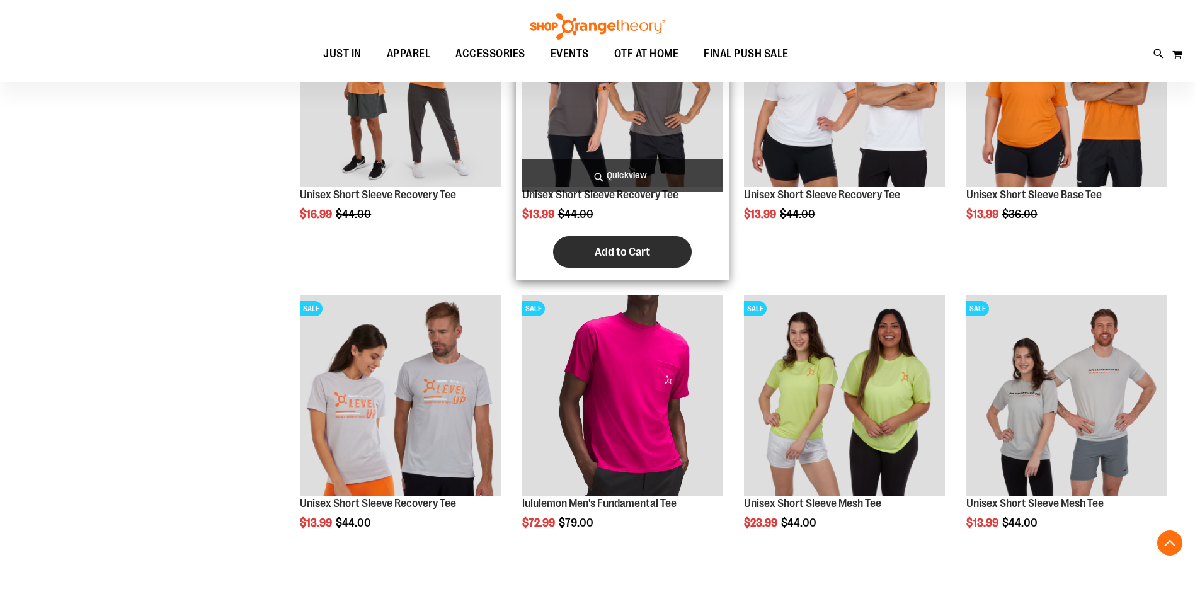
scroll to position [846, 0]
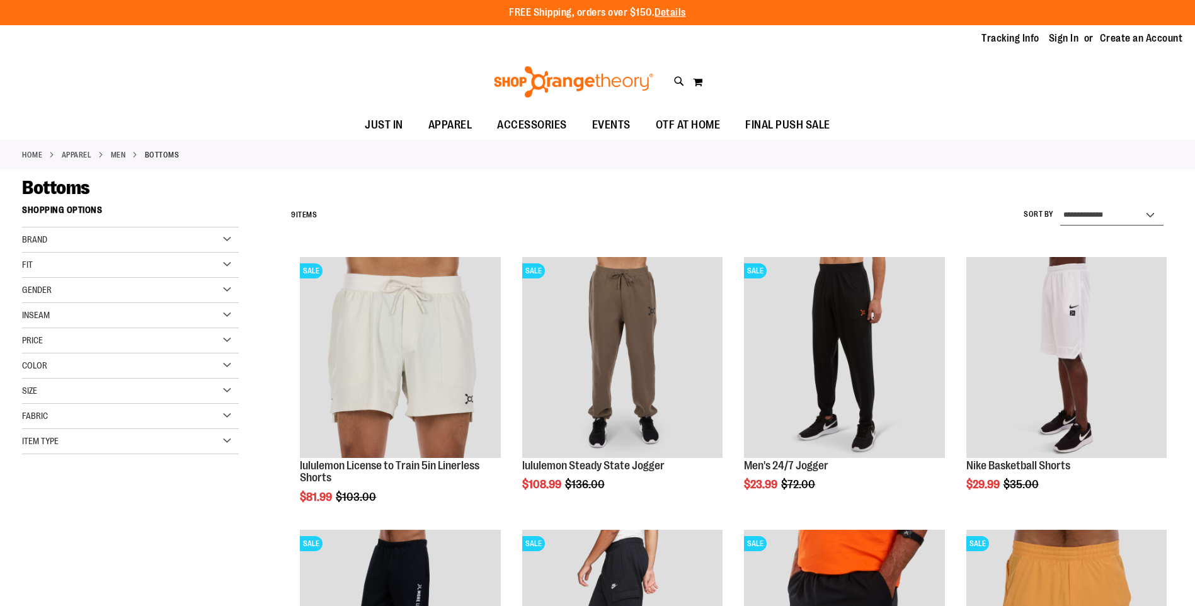
click at [1134, 214] on select "**********" at bounding box center [1111, 215] width 103 height 20
select select "*********"
click at [1060, 205] on select "**********" at bounding box center [1111, 215] width 103 height 20
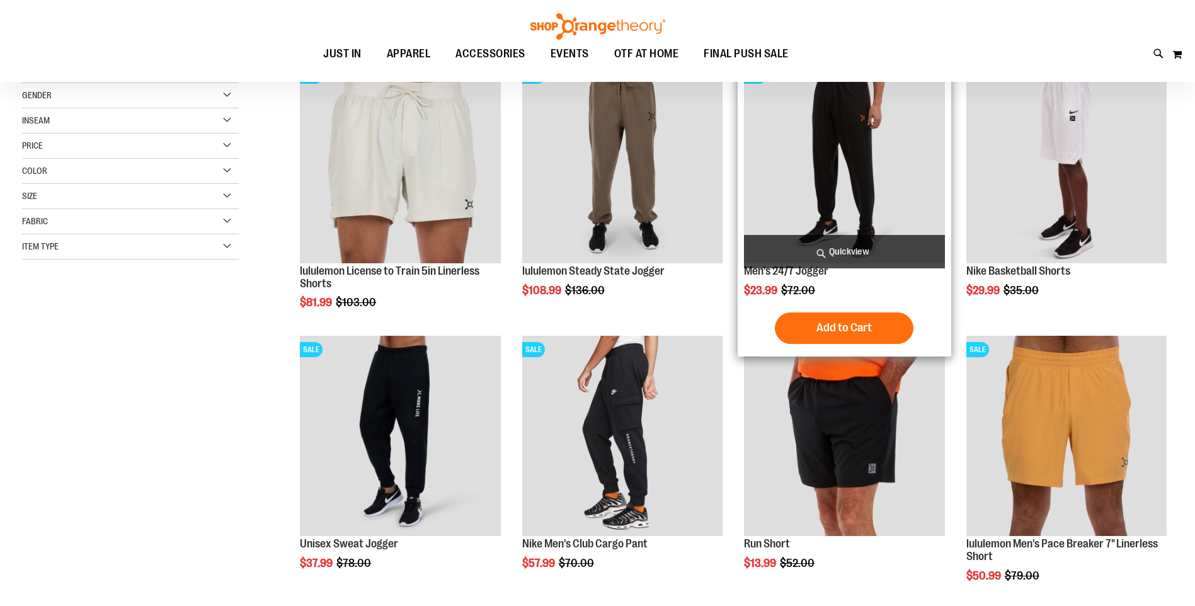
scroll to position [199, 0]
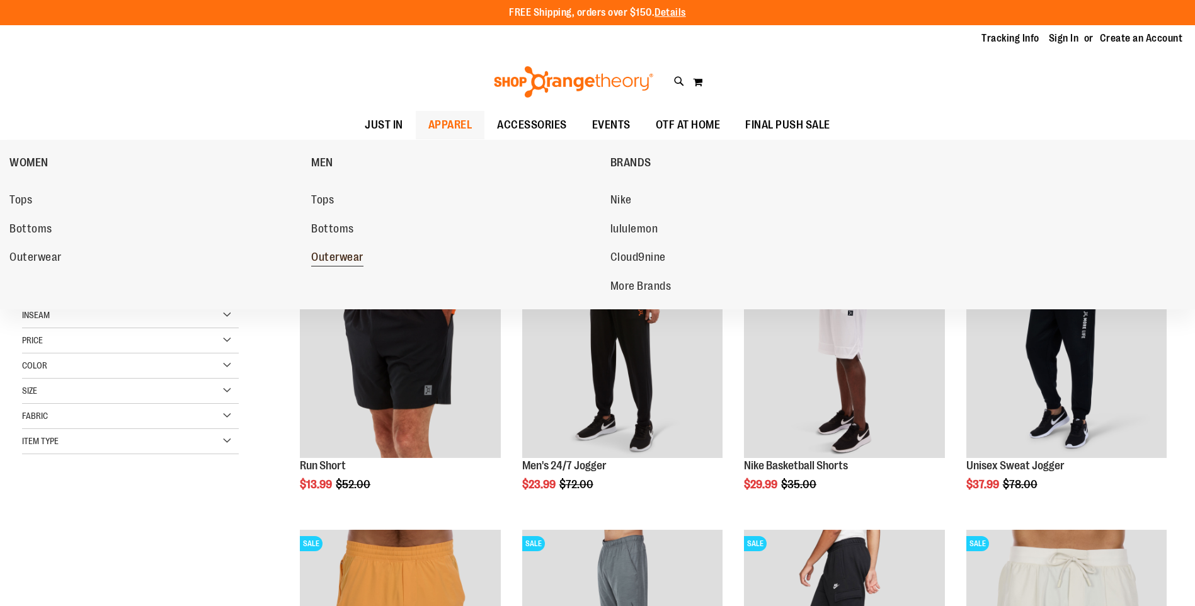
click at [334, 256] on span "Outerwear" at bounding box center [337, 259] width 52 height 16
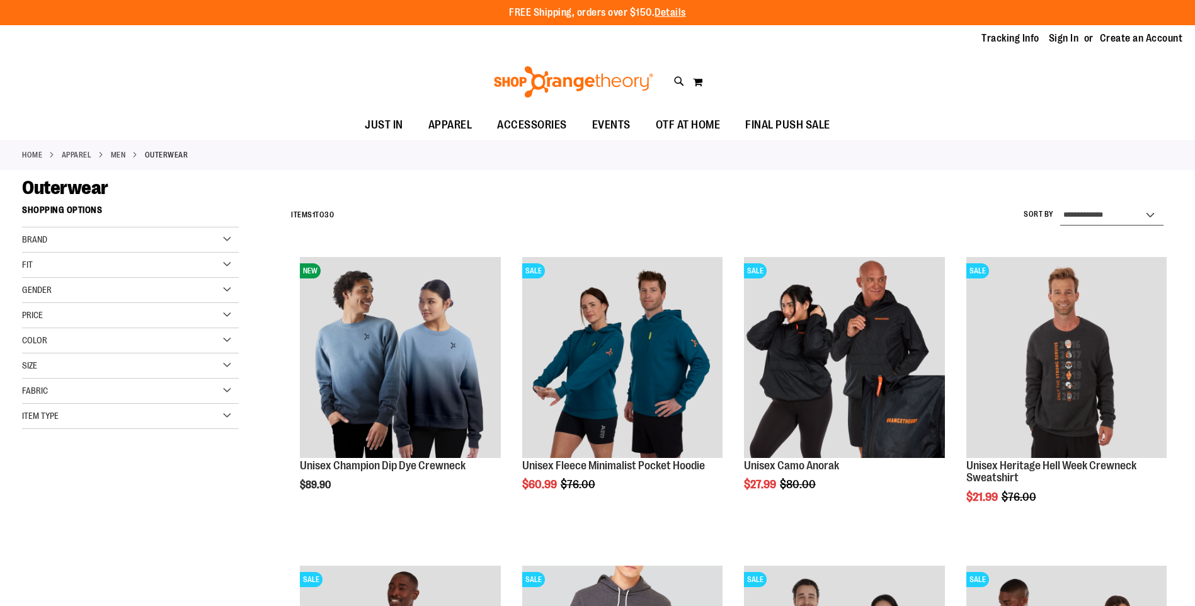
drag, startPoint x: 0, startPoint y: 0, endPoint x: 1087, endPoint y: 226, distance: 1110.1
click at [1084, 214] on select "**********" at bounding box center [1111, 215] width 103 height 20
click at [815, 191] on div "Outerwear" at bounding box center [597, 187] width 1151 height 23
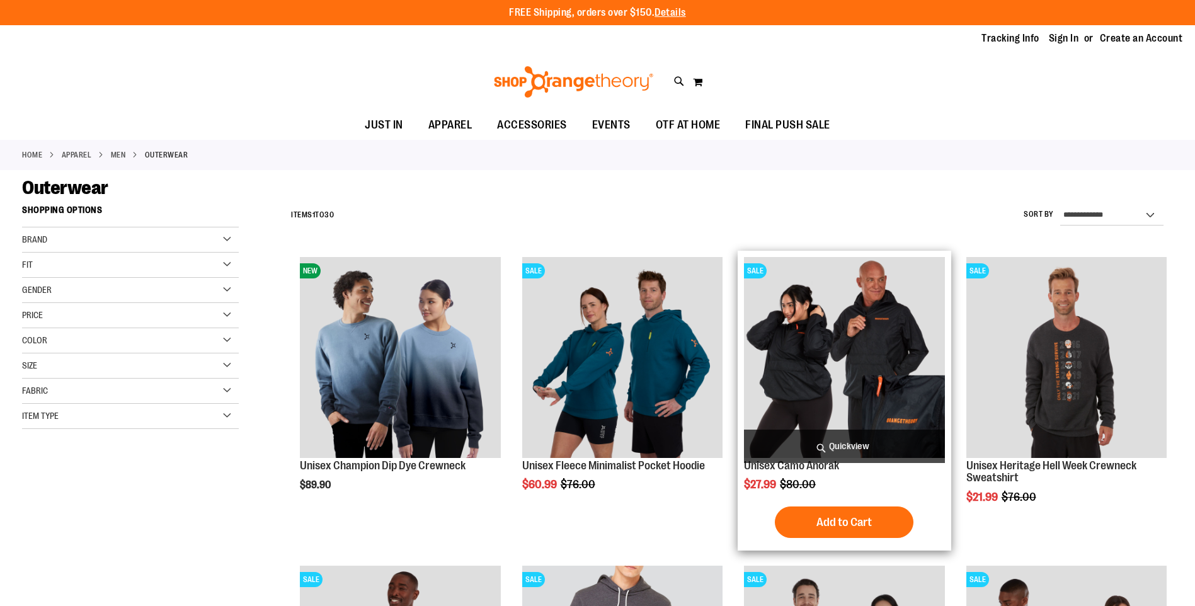
click at [873, 352] on img "product" at bounding box center [844, 357] width 200 height 200
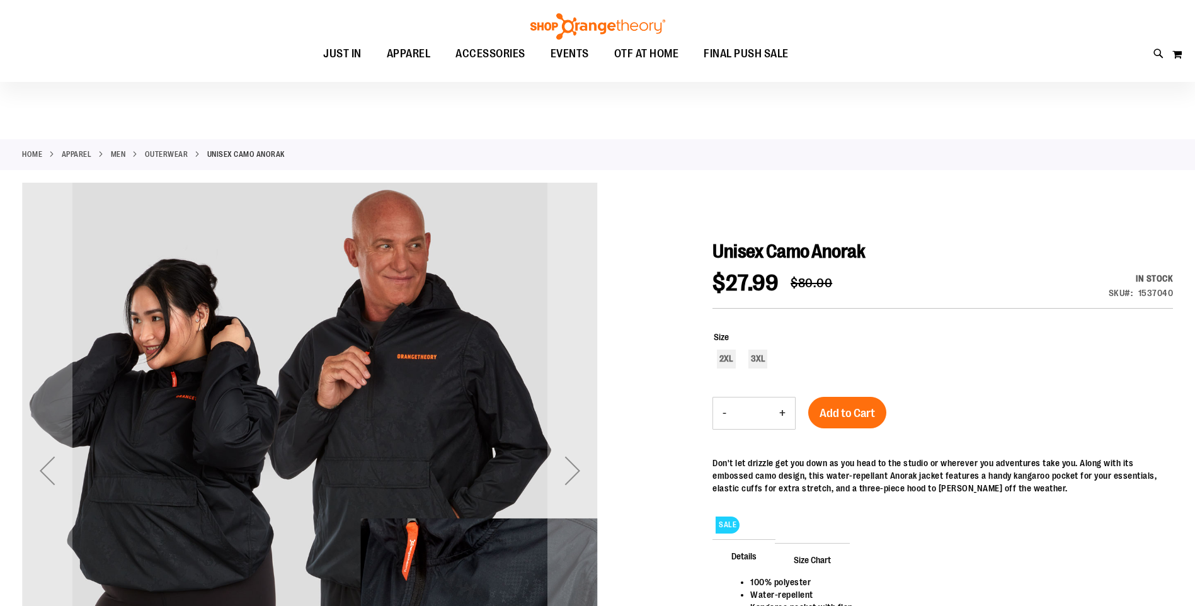
scroll to position [188, 0]
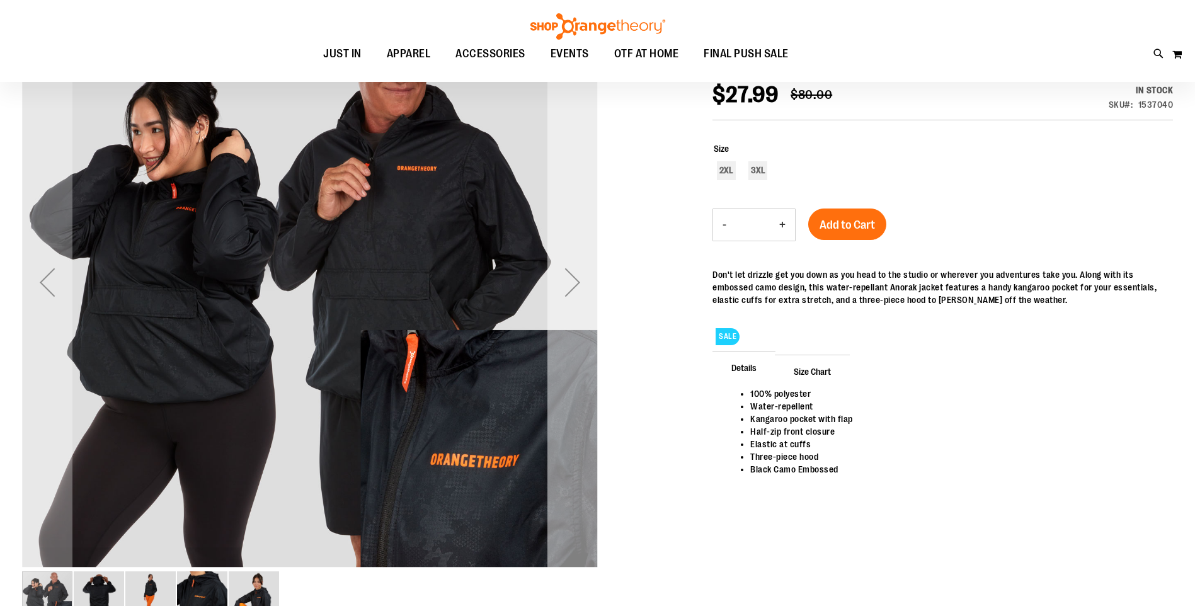
click at [573, 277] on div "Next" at bounding box center [573, 282] width 50 height 50
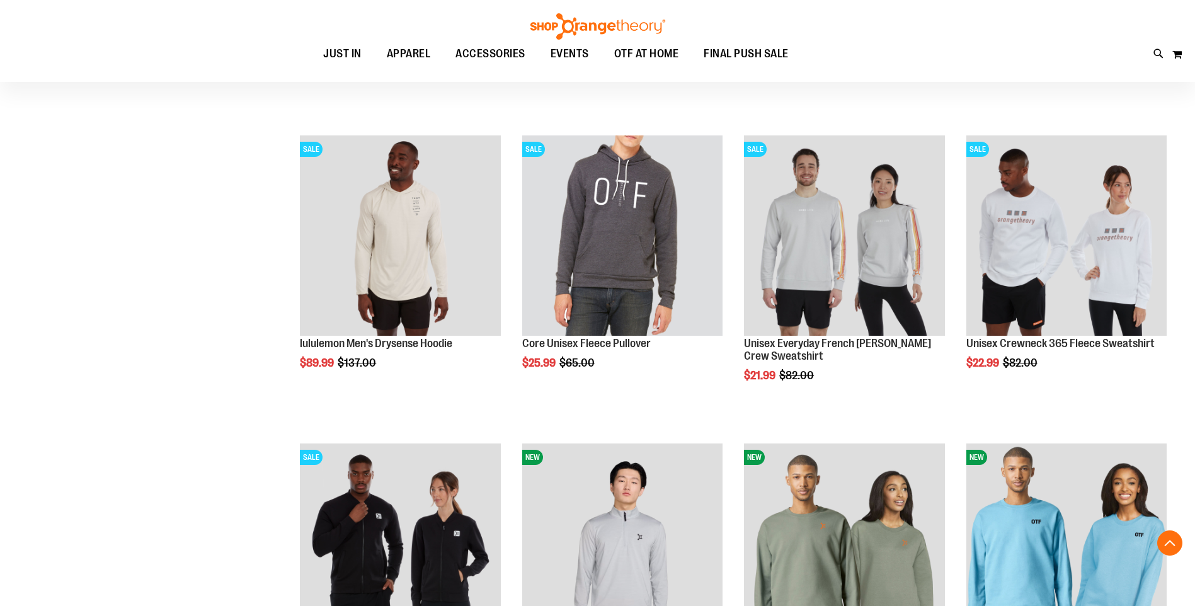
scroll to position [301, 0]
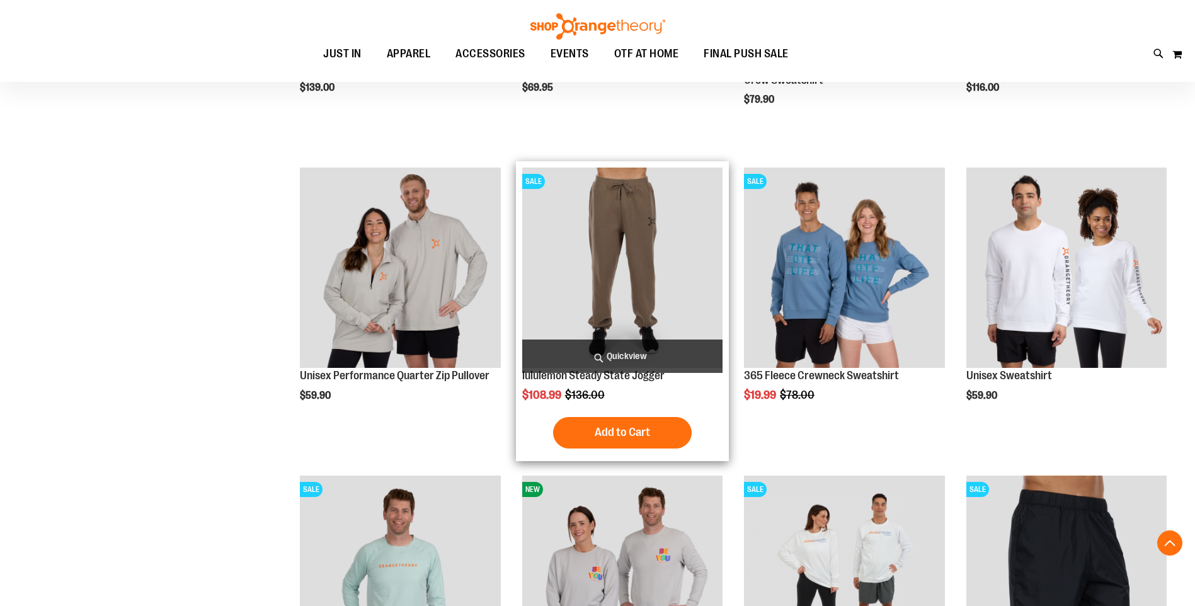
scroll to position [1498, 0]
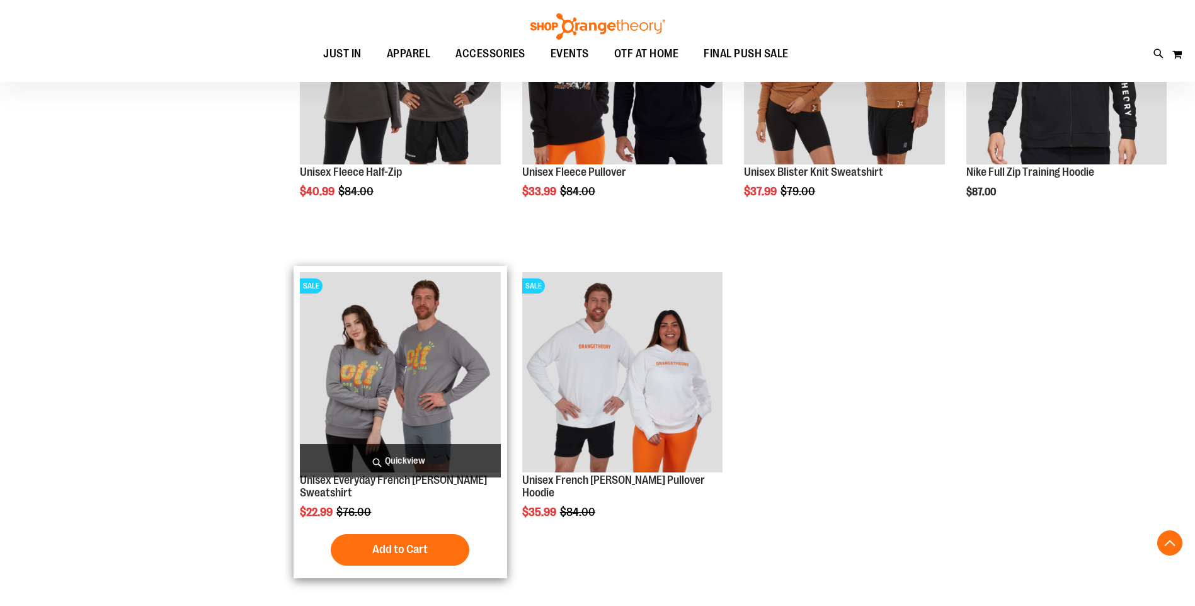
scroll to position [2129, 0]
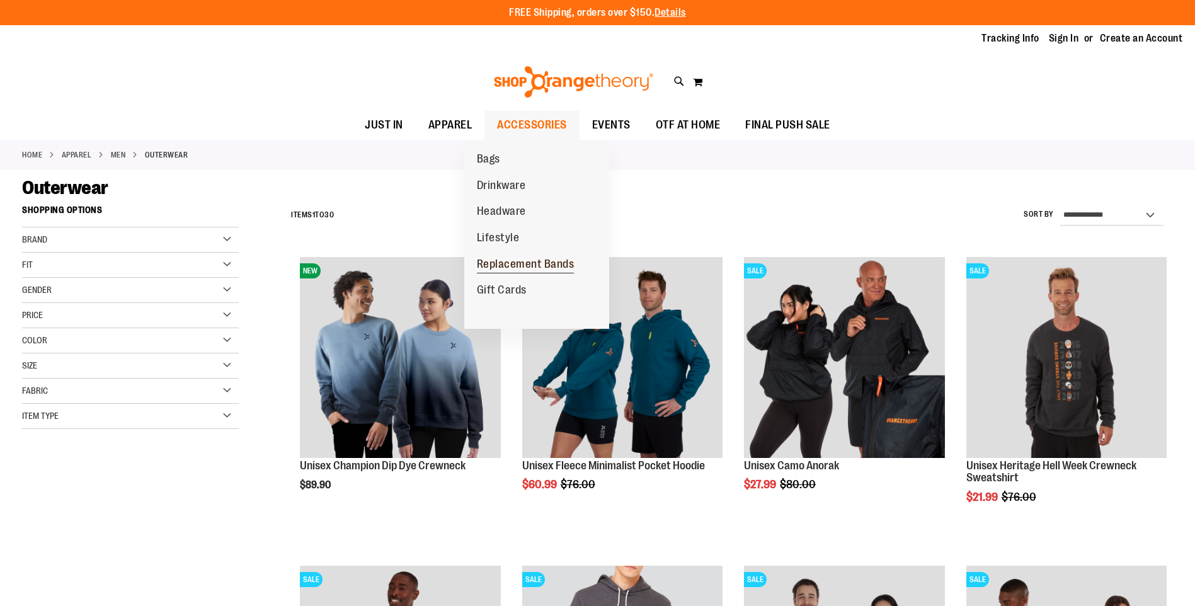
click at [509, 268] on span "Replacement Bands" at bounding box center [526, 266] width 98 height 16
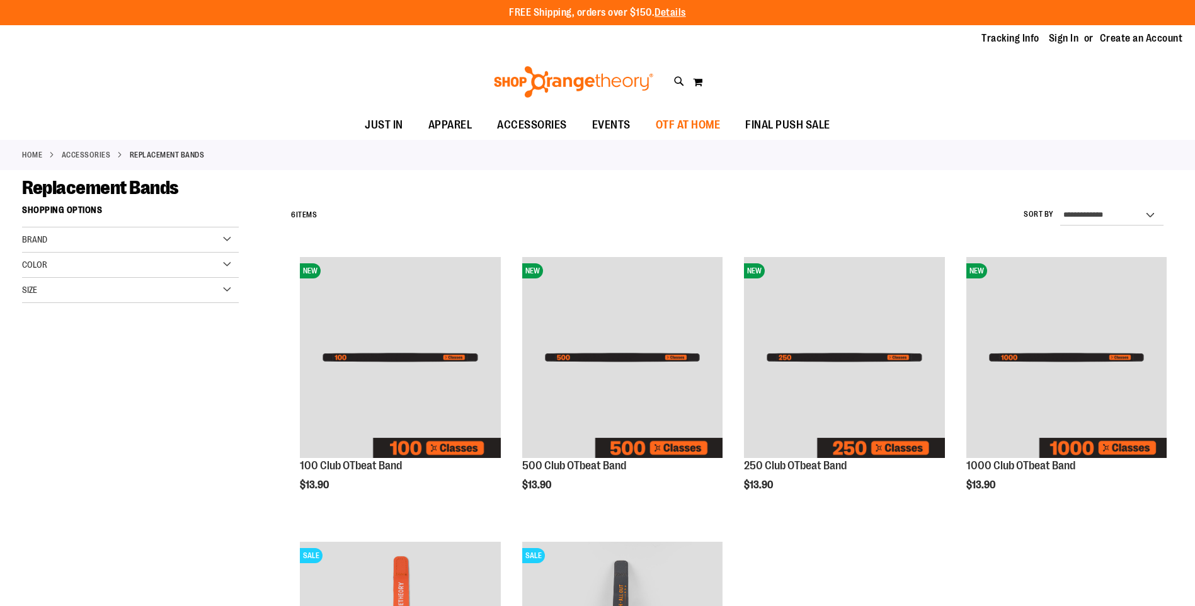
click at [706, 133] on span "OTF AT HOME" at bounding box center [688, 125] width 65 height 28
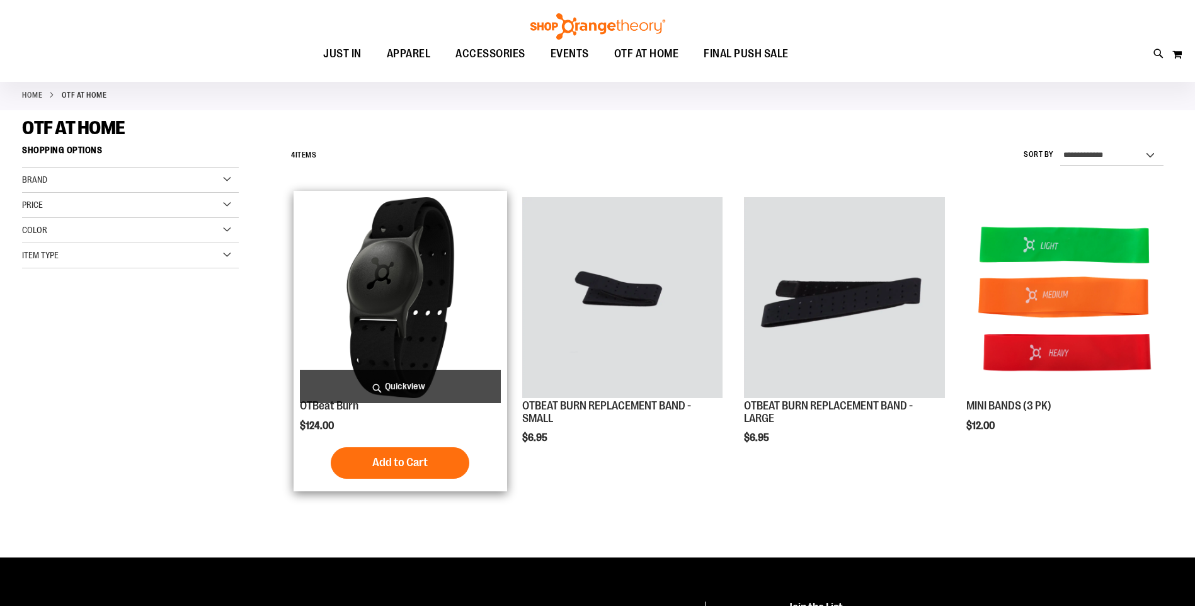
scroll to position [57, 0]
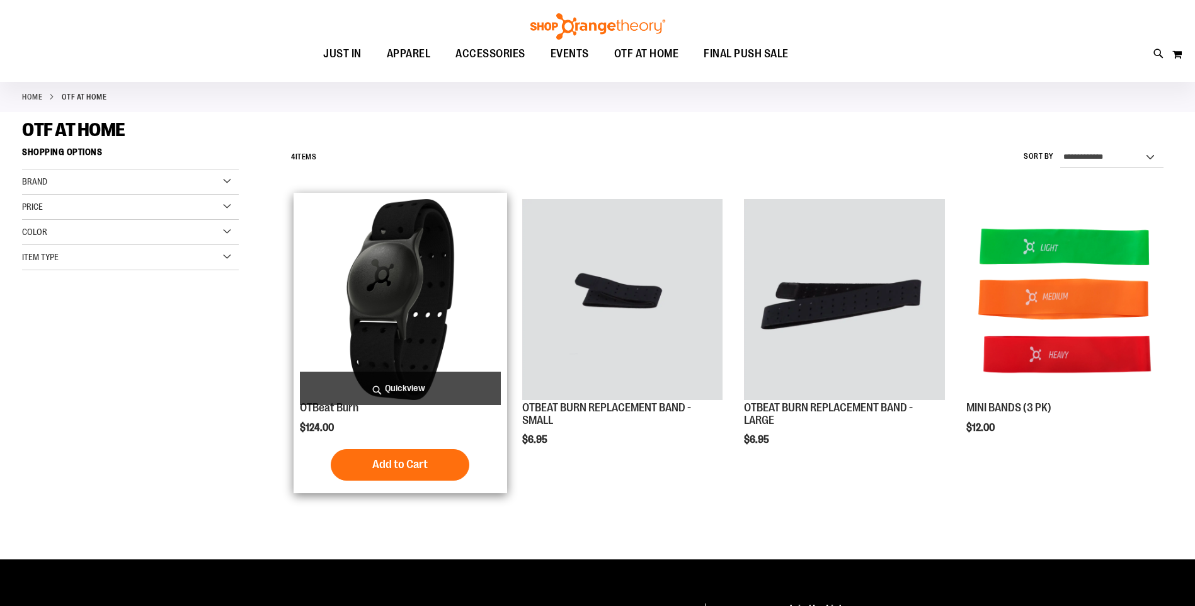
click at [374, 251] on img "product" at bounding box center [400, 299] width 200 height 200
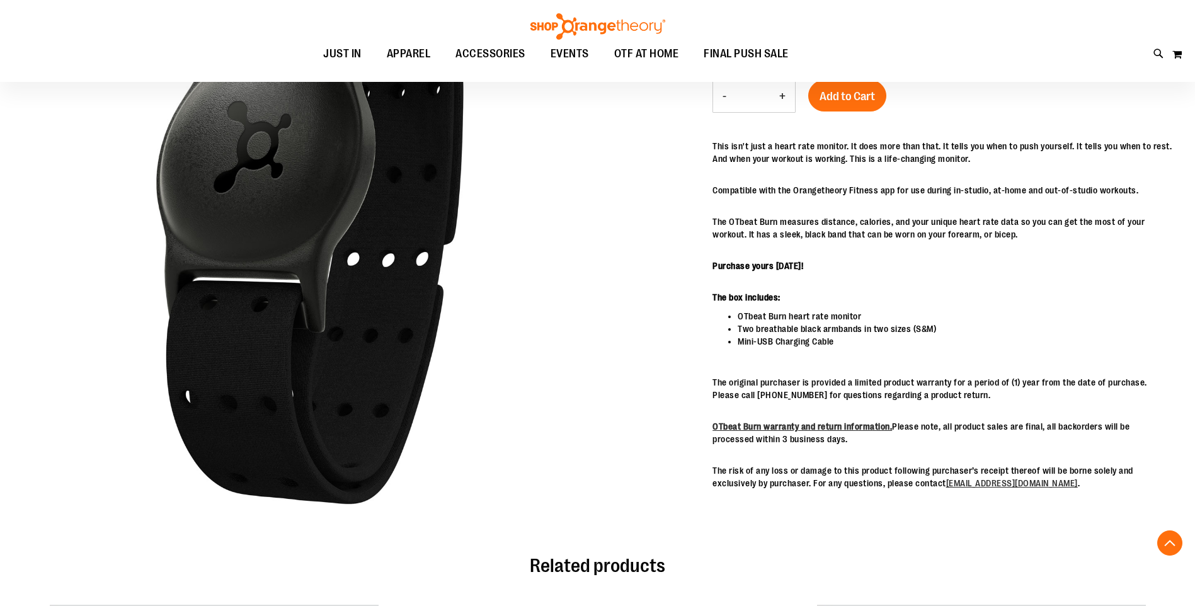
scroll to position [314, 0]
